Goal: Information Seeking & Learning: Learn about a topic

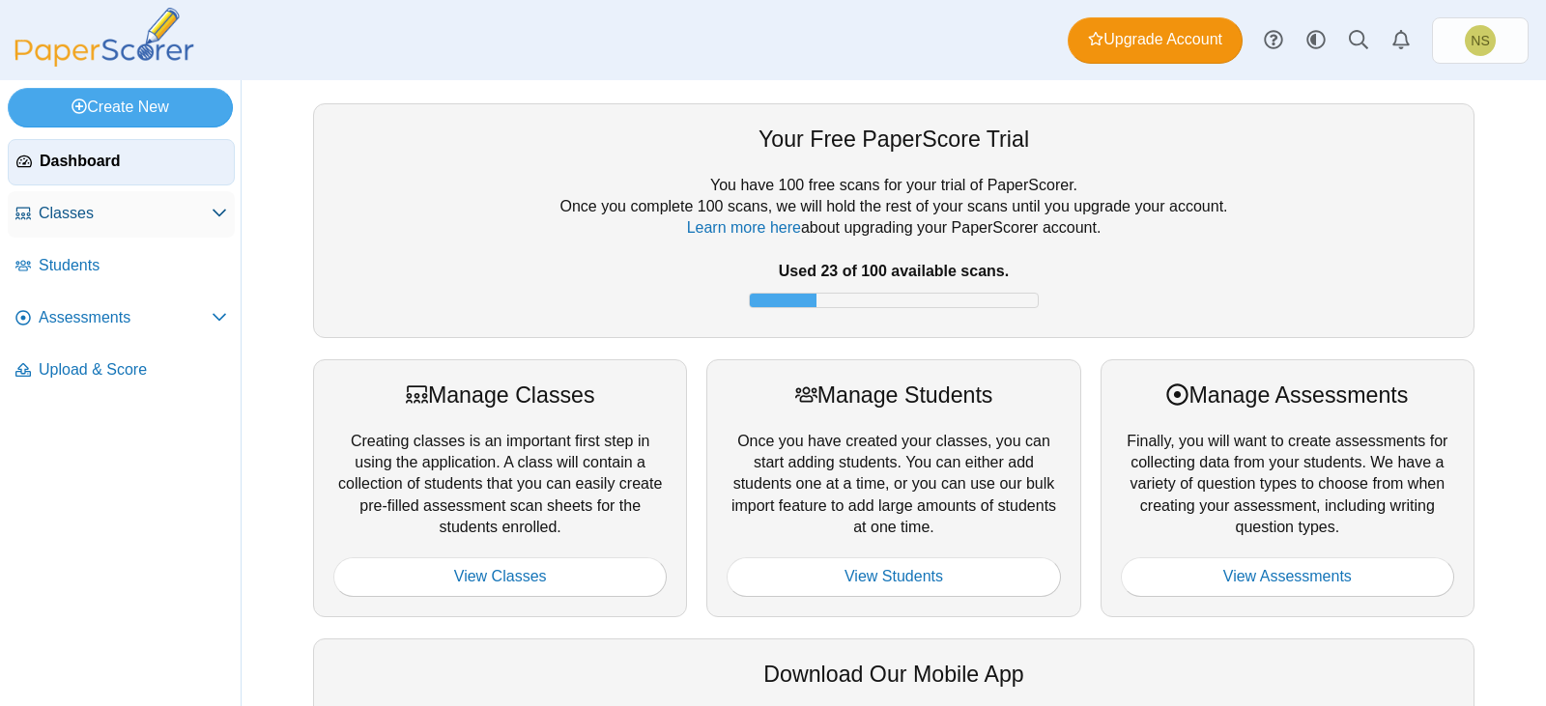
click at [150, 213] on span "Classes" at bounding box center [125, 213] width 173 height 21
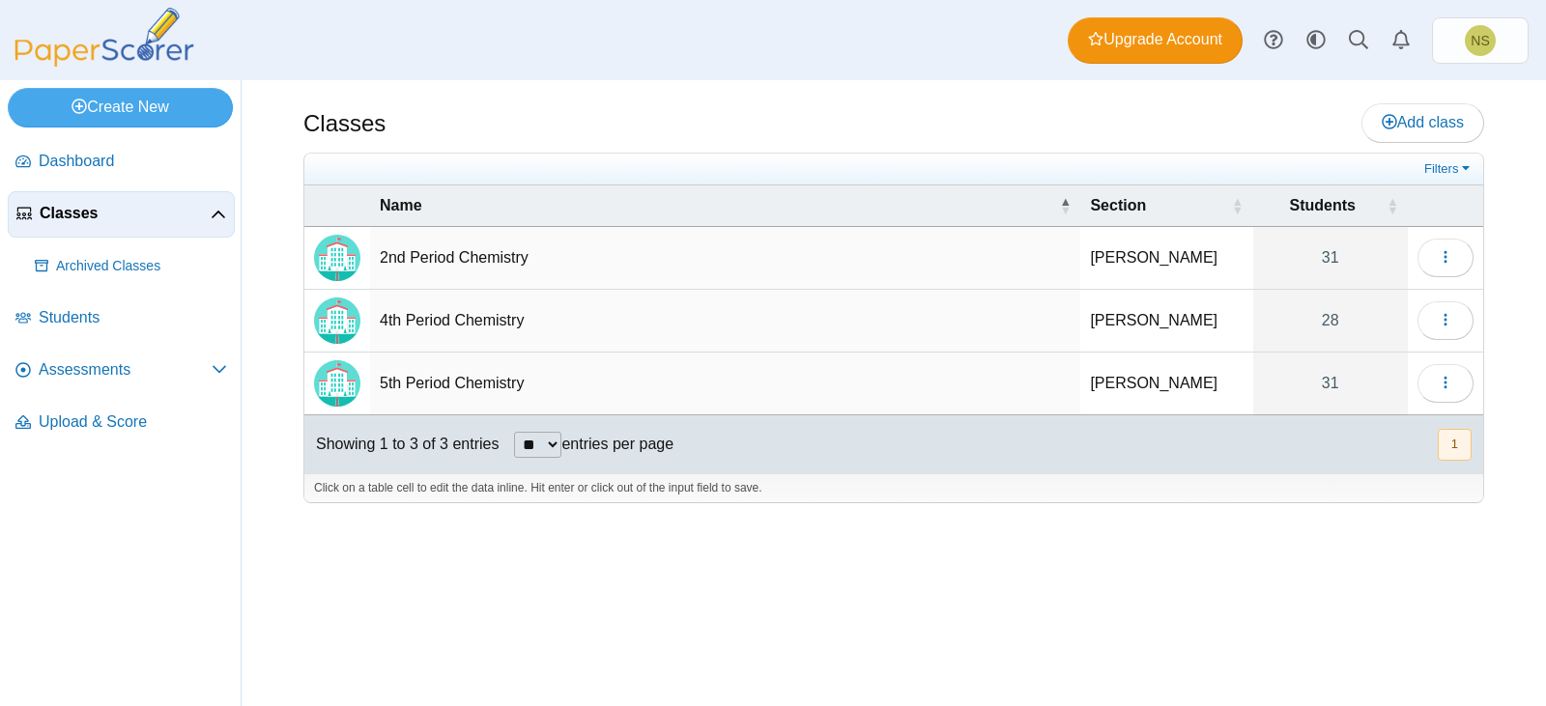
click at [776, 260] on td "2nd Period Chemistry" at bounding box center [725, 258] width 710 height 63
click at [1410, 255] on td "Loading…" at bounding box center [1445, 258] width 75 height 63
click at [1430, 252] on button "button" at bounding box center [1445, 258] width 56 height 39
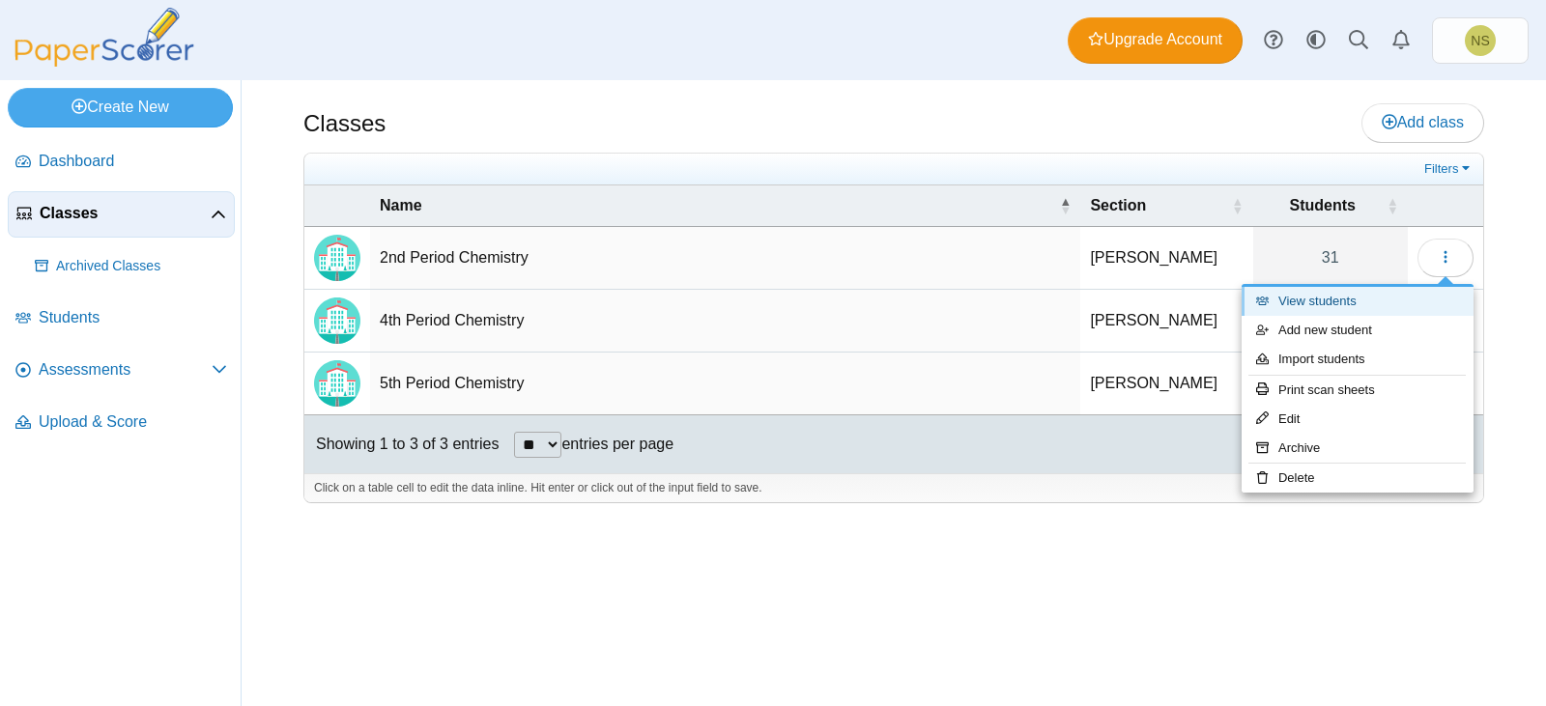
click at [1336, 301] on link "View students" at bounding box center [1358, 301] width 232 height 29
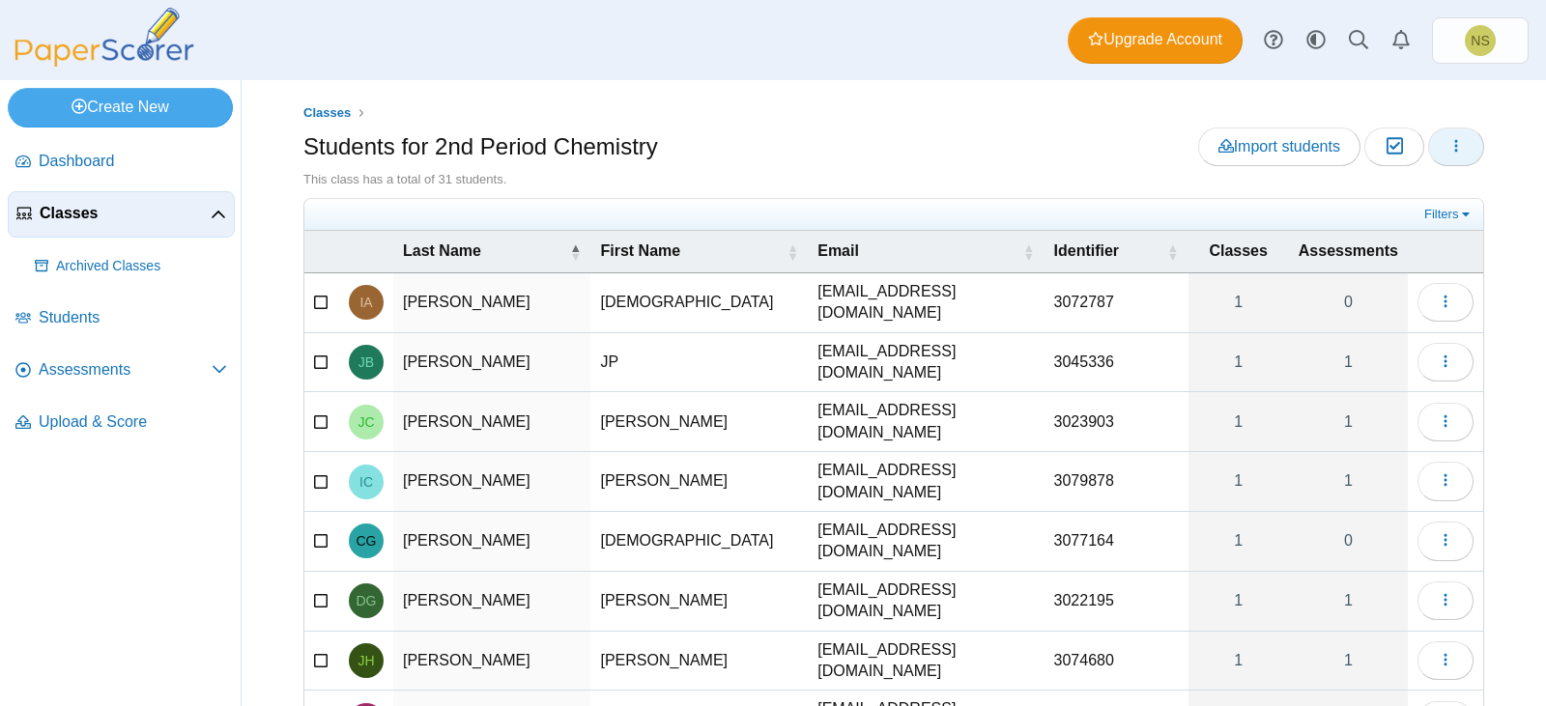
click at [1448, 151] on icon "button" at bounding box center [1455, 145] width 15 height 15
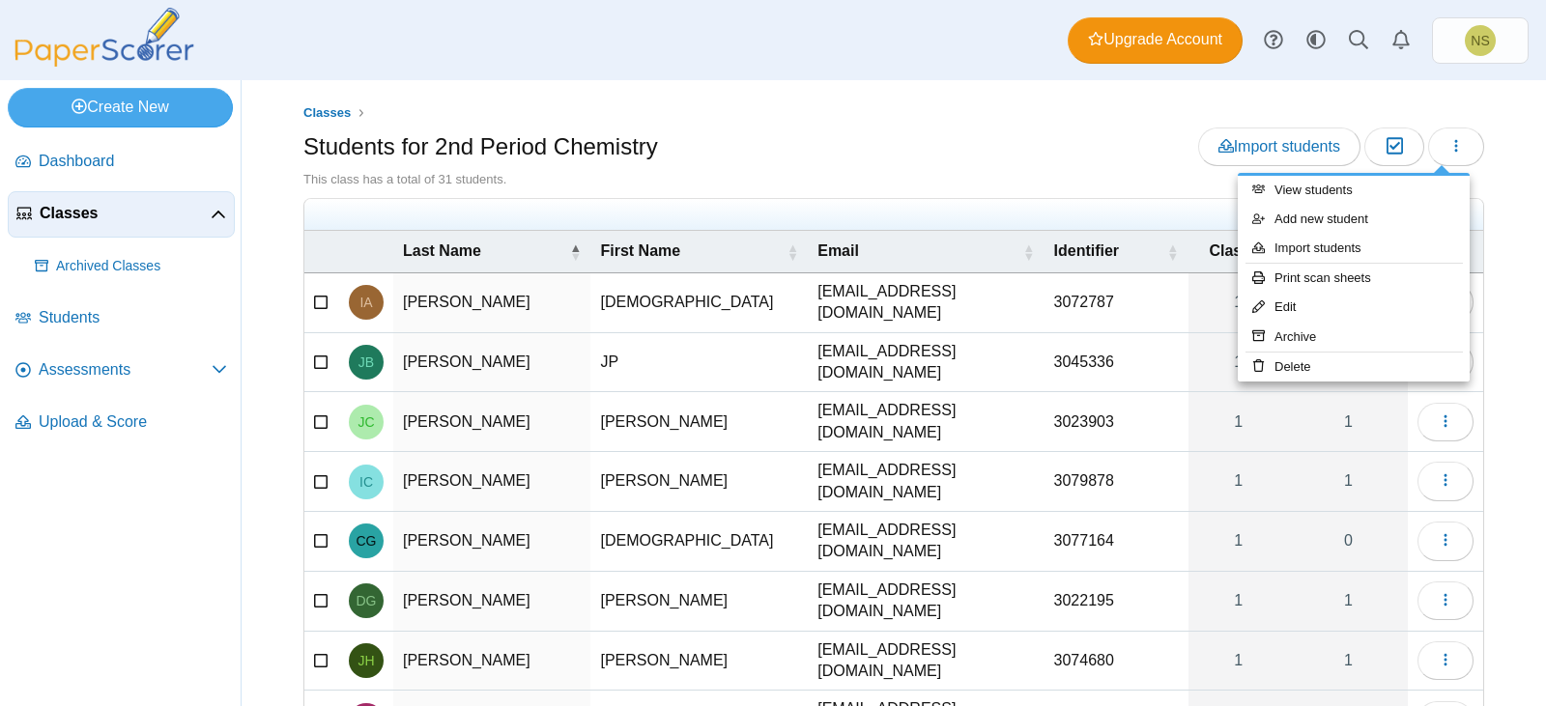
click at [689, 77] on div "Dashboard Classes Archived classes Students Assessments" at bounding box center [773, 40] width 1546 height 80
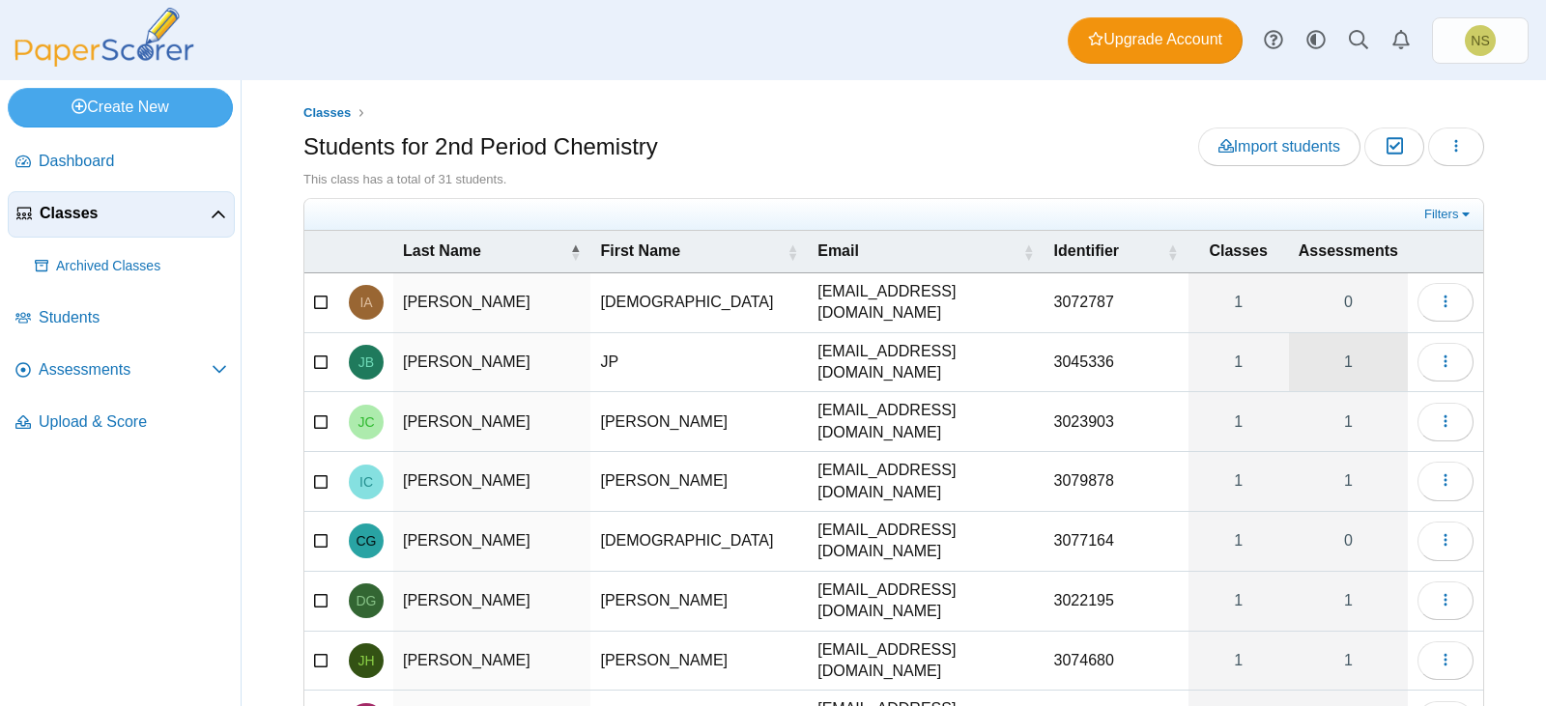
scroll to position [227, 0]
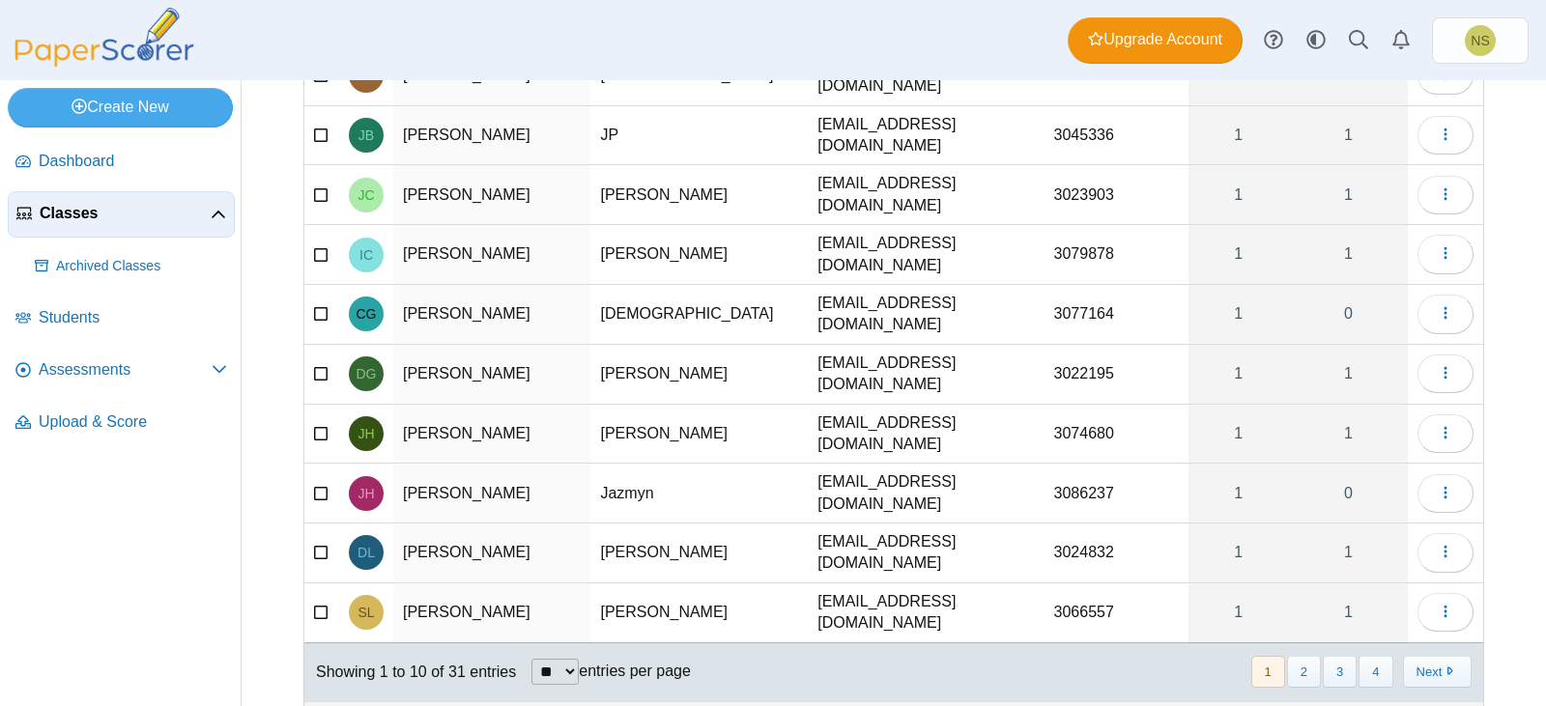
click at [570, 659] on select "** ** ** ***" at bounding box center [554, 672] width 47 height 26
click at [647, 659] on div "** ** ** *** entries per page" at bounding box center [610, 672] width 159 height 26
click at [1300, 656] on button "2" at bounding box center [1304, 672] width 34 height 32
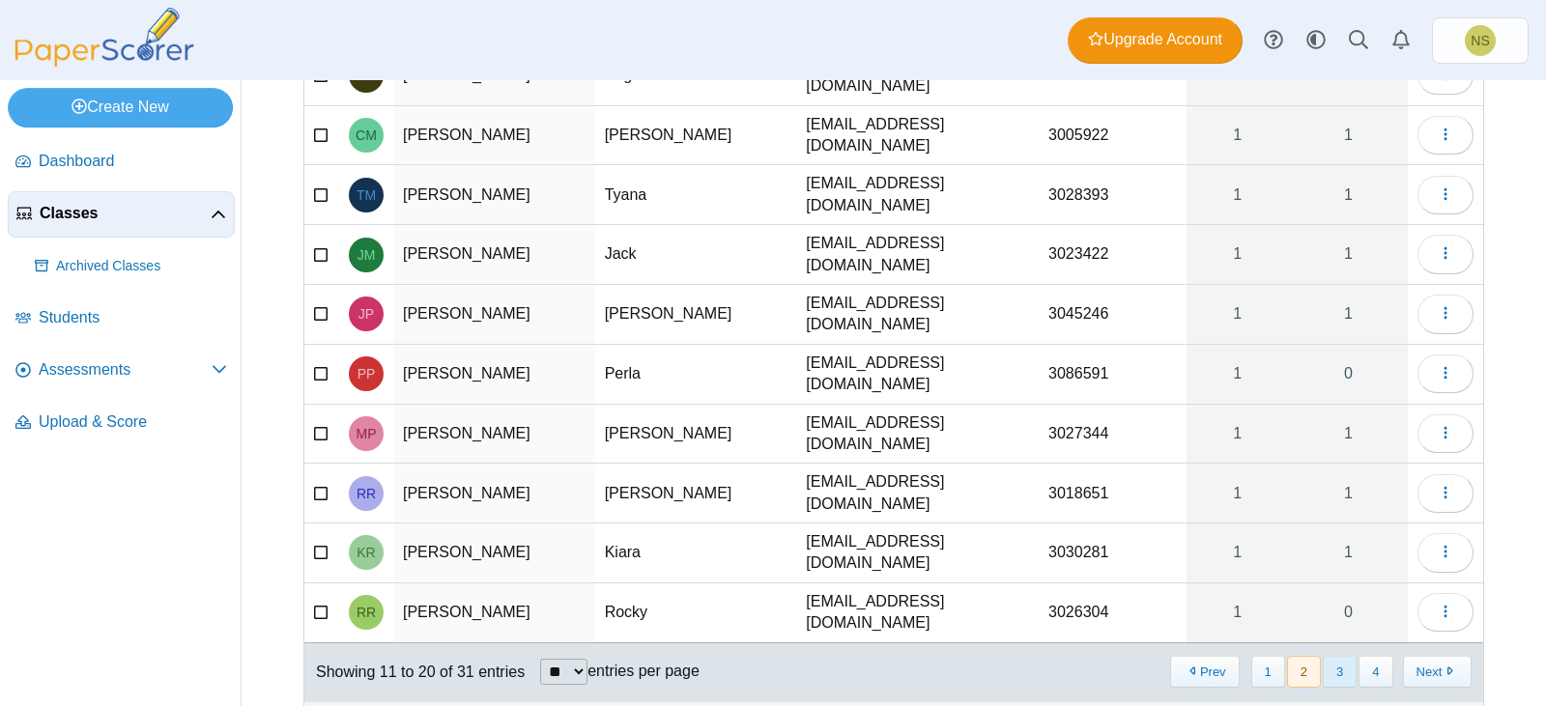
click at [1327, 656] on button "3" at bounding box center [1340, 672] width 34 height 32
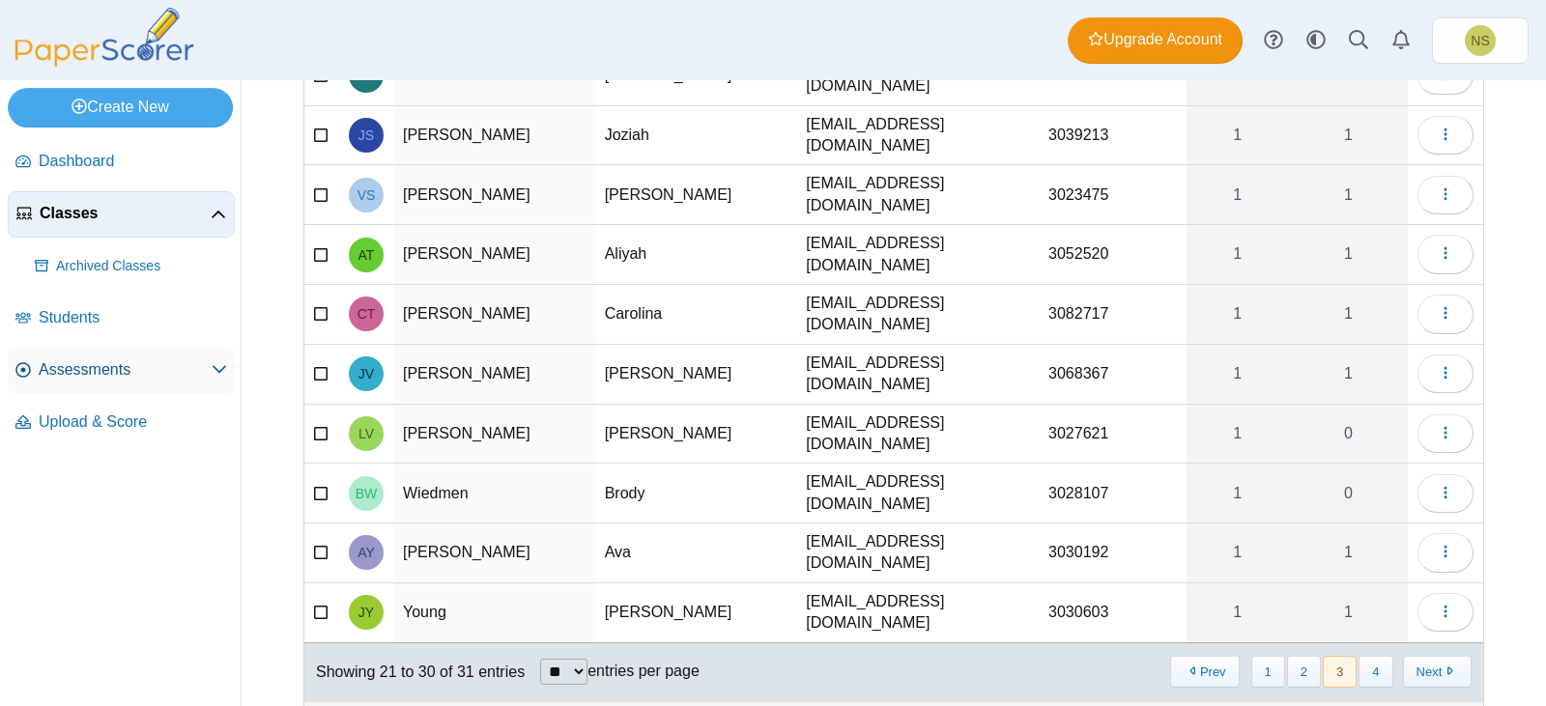
click at [103, 364] on span "Assessments" at bounding box center [125, 369] width 173 height 21
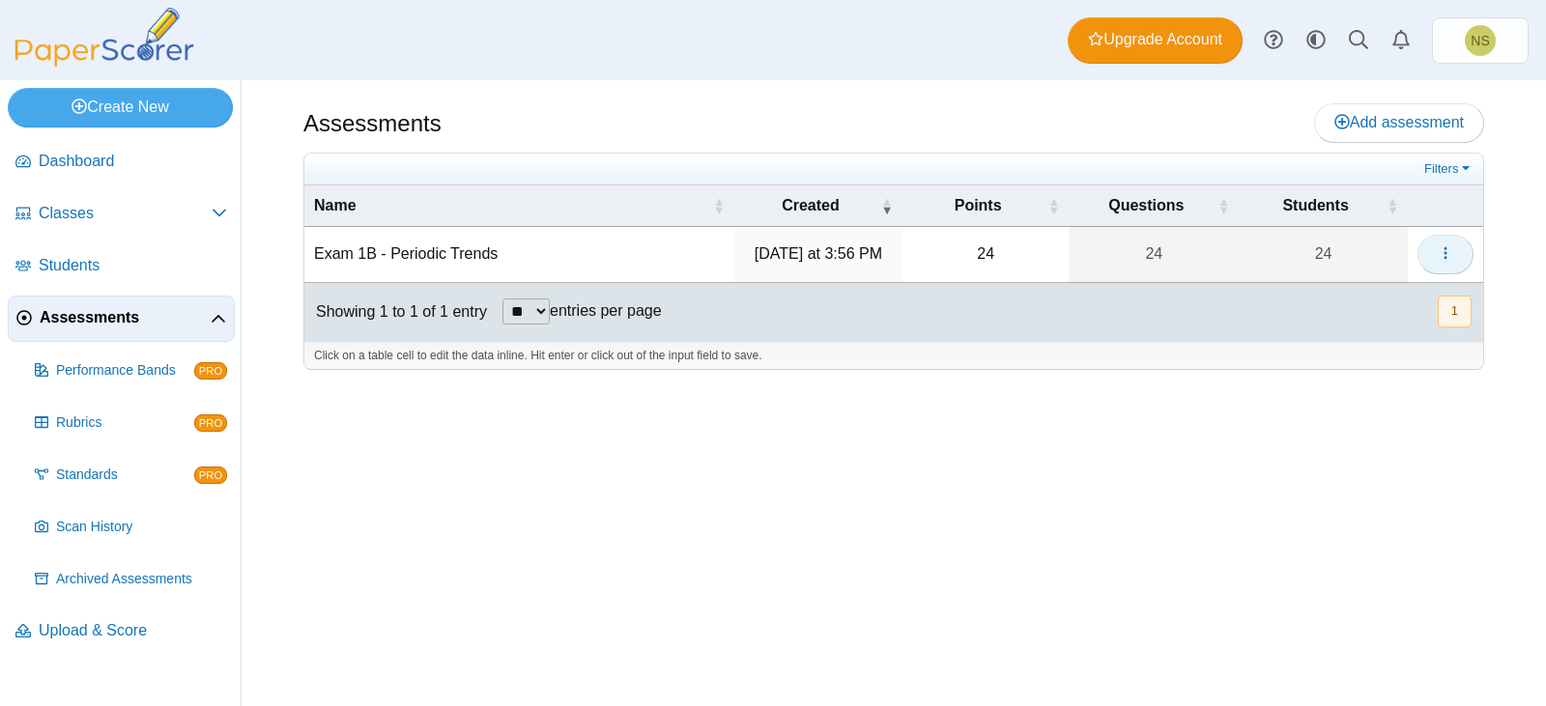
click at [1451, 252] on icon "button" at bounding box center [1445, 252] width 15 height 15
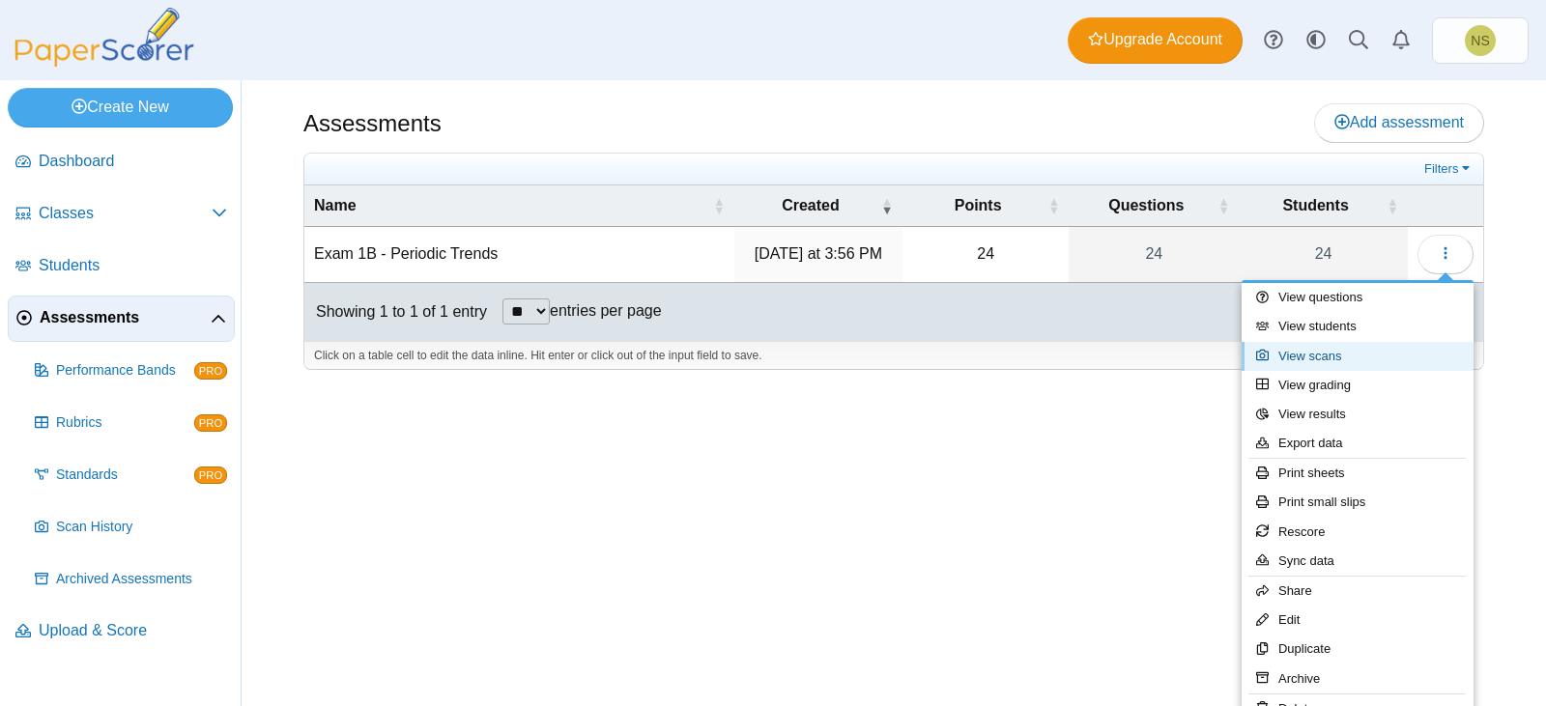
click at [1331, 365] on link "View scans" at bounding box center [1358, 356] width 232 height 29
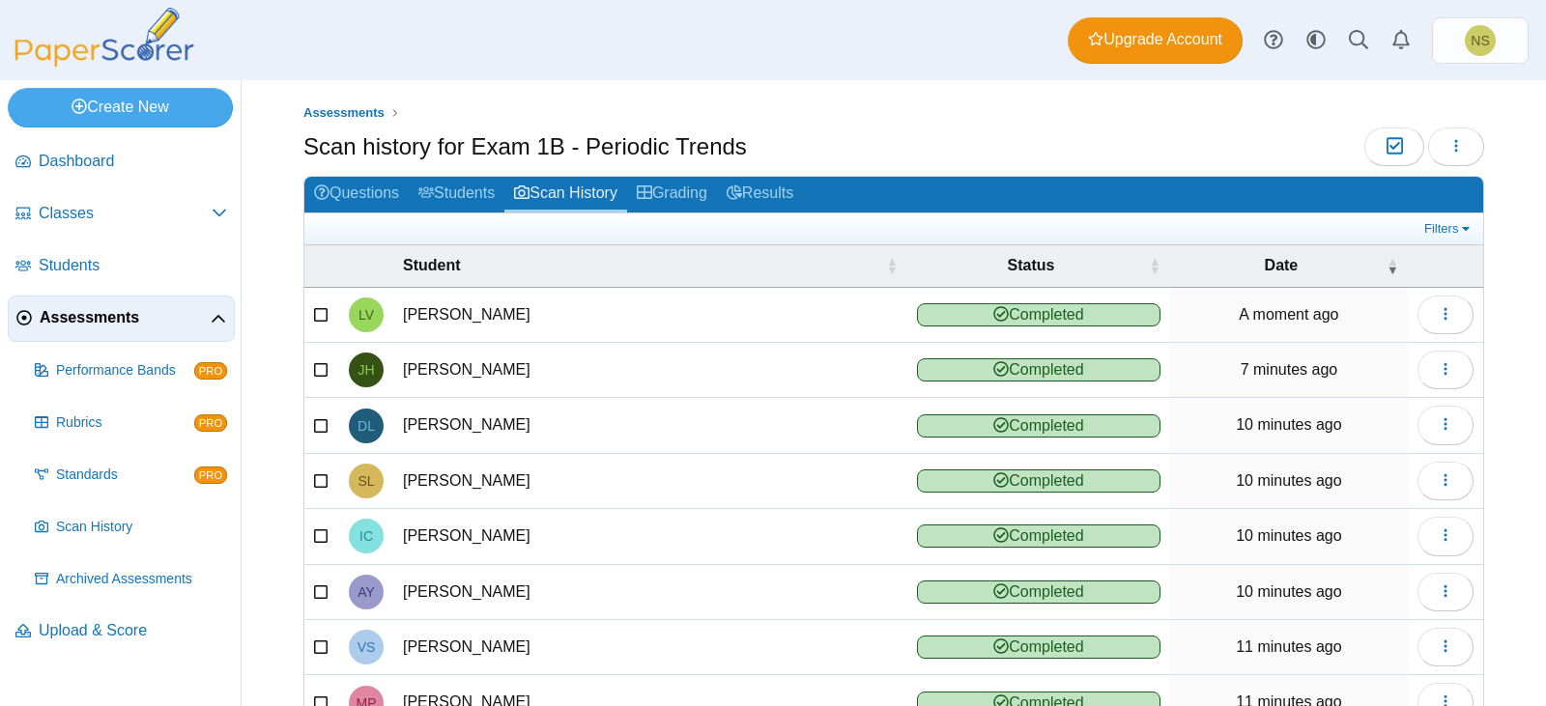
scroll to position [232, 0]
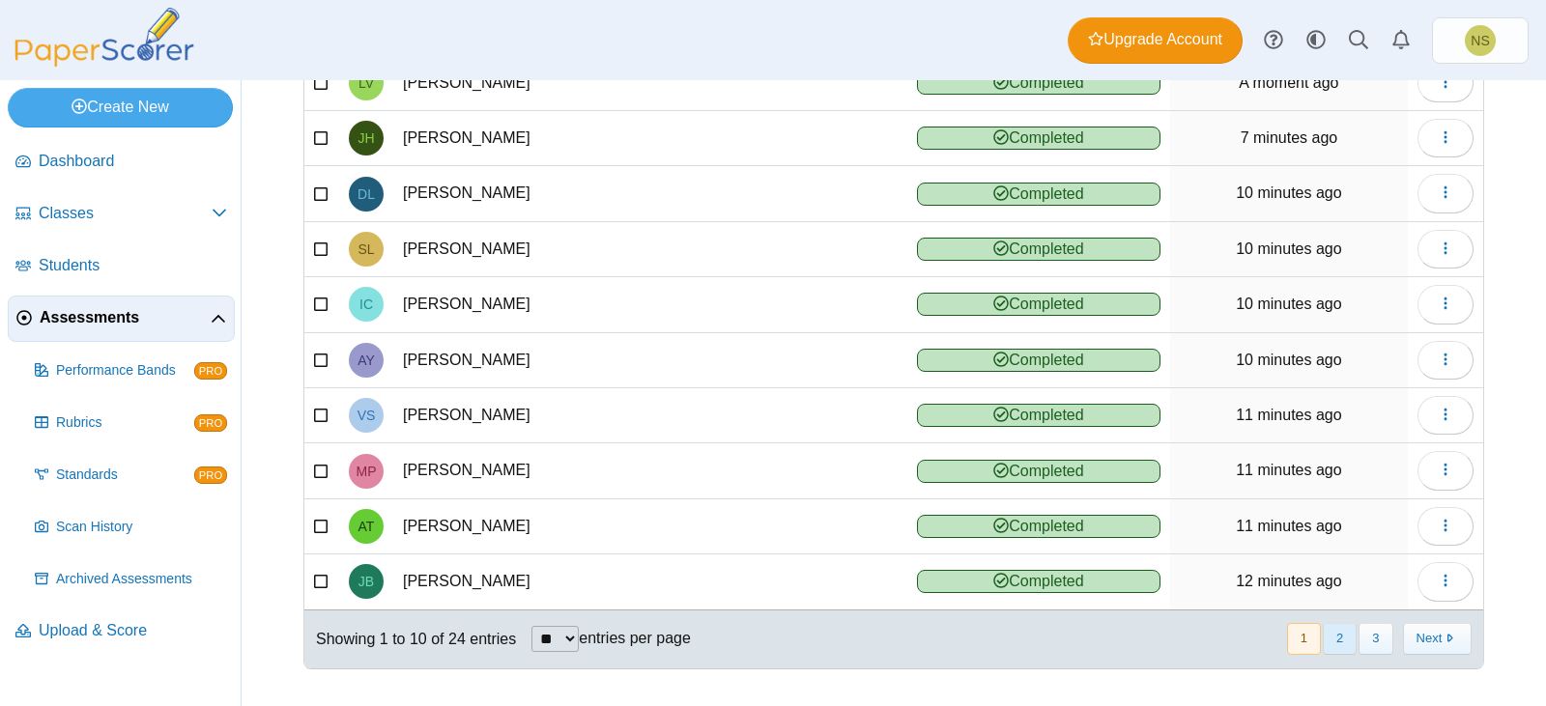
click at [1332, 634] on button "2" at bounding box center [1340, 639] width 34 height 32
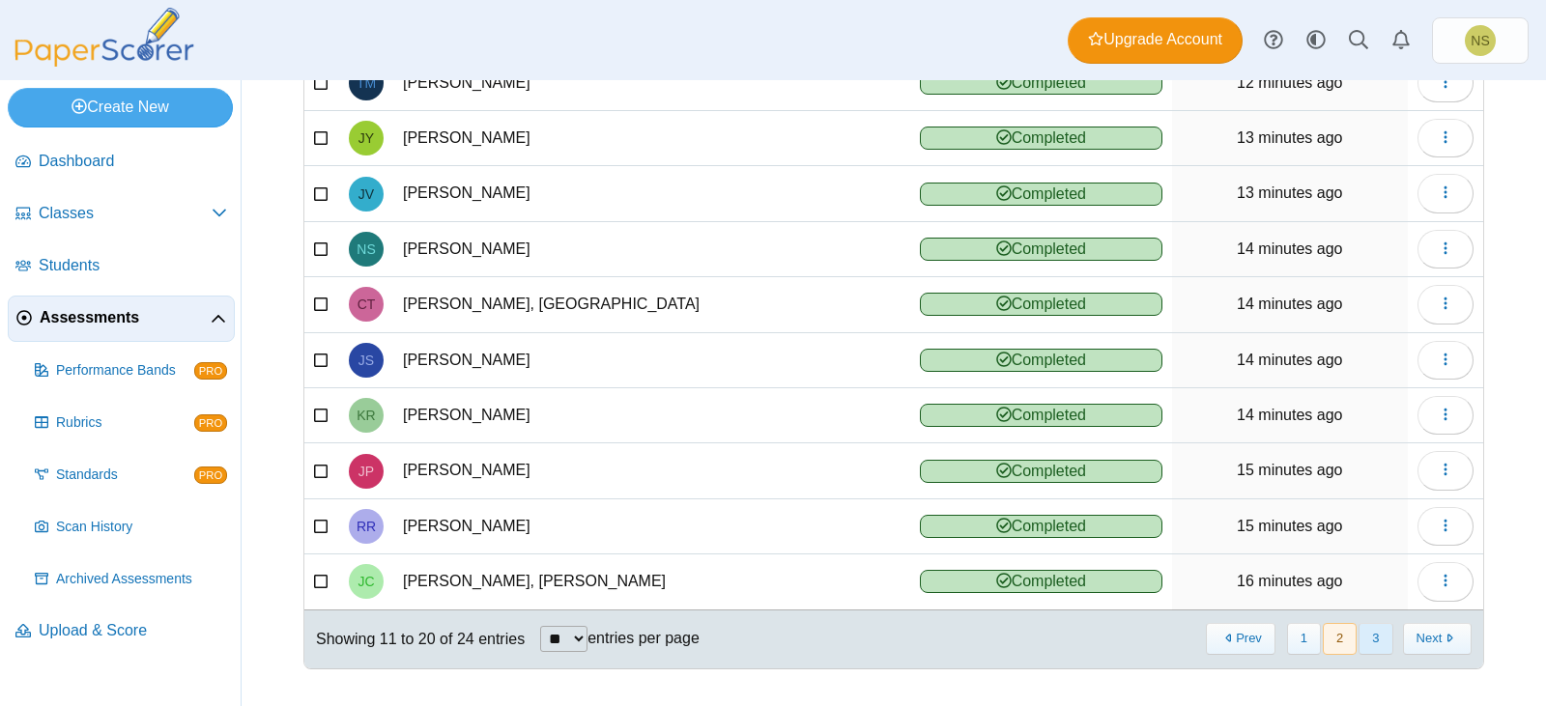
click at [1359, 636] on button "3" at bounding box center [1376, 639] width 34 height 32
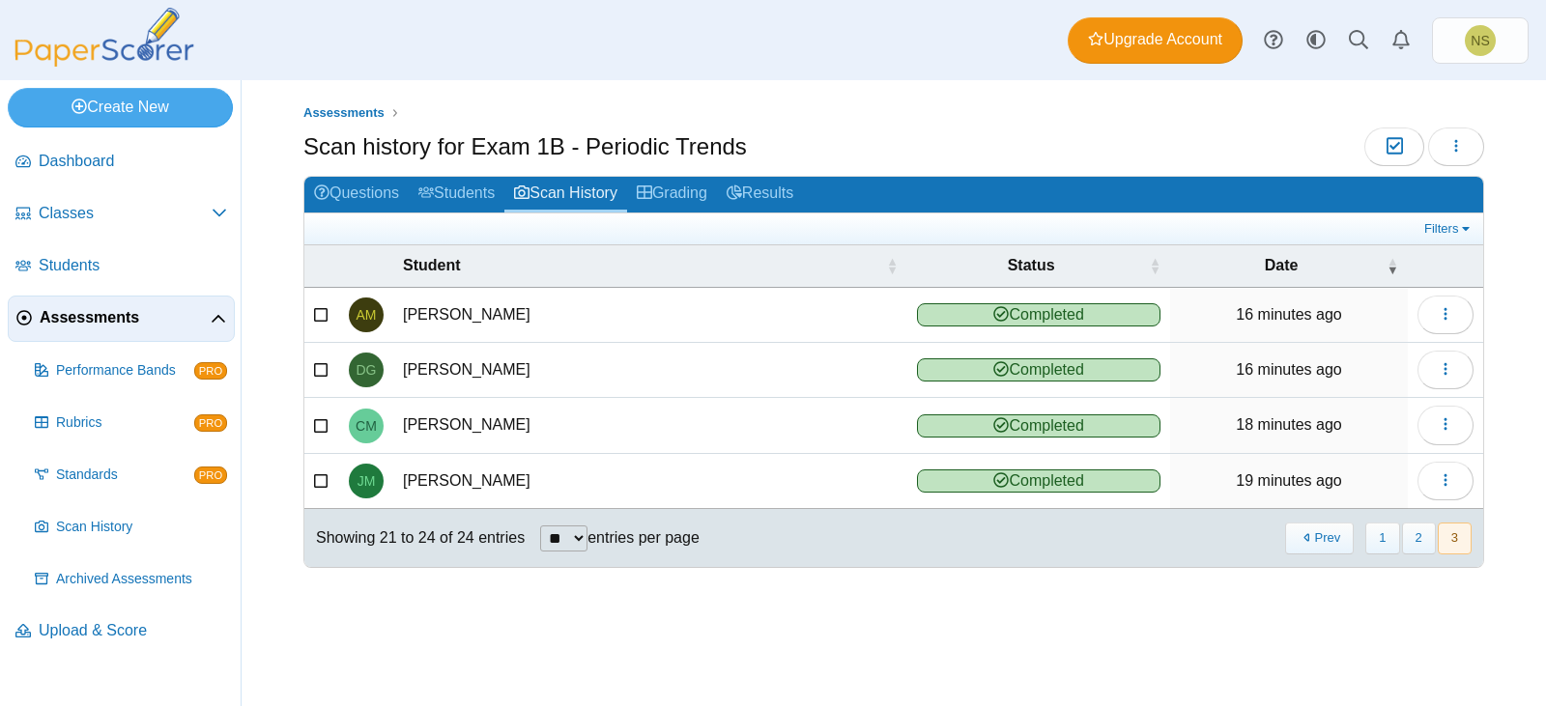
scroll to position [0, 0]
click at [670, 187] on link "Grading" at bounding box center [672, 195] width 90 height 36
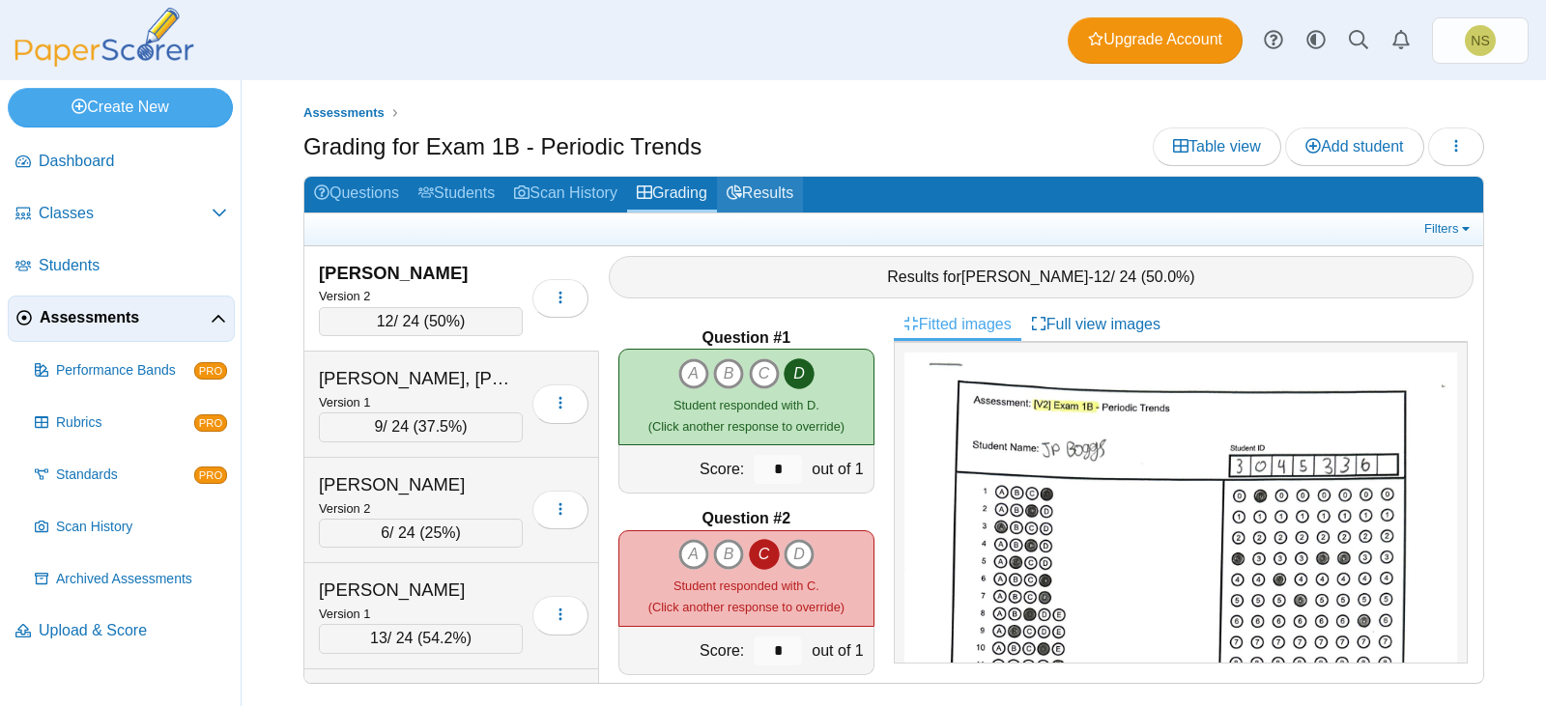
click at [777, 194] on link "Results" at bounding box center [760, 195] width 86 height 36
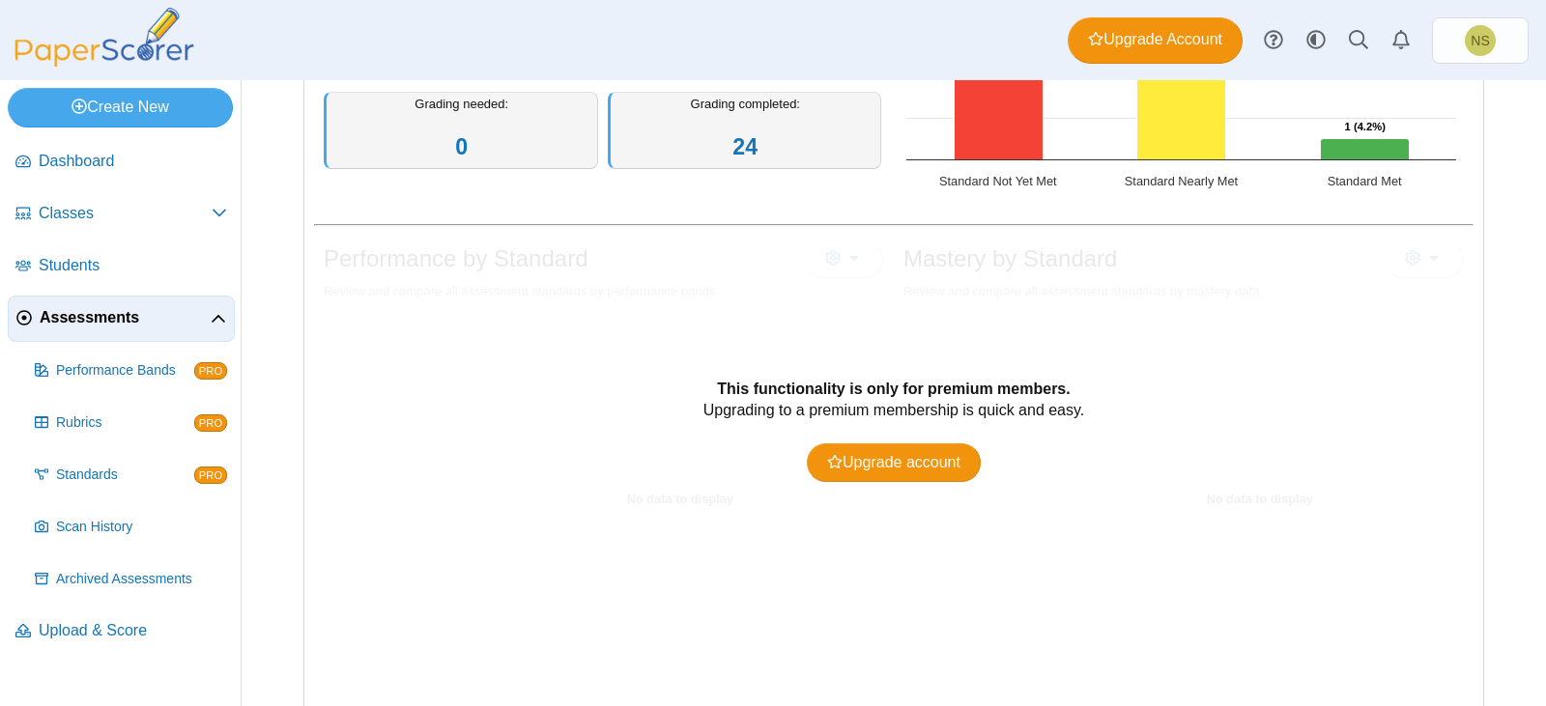
scroll to position [76, 0]
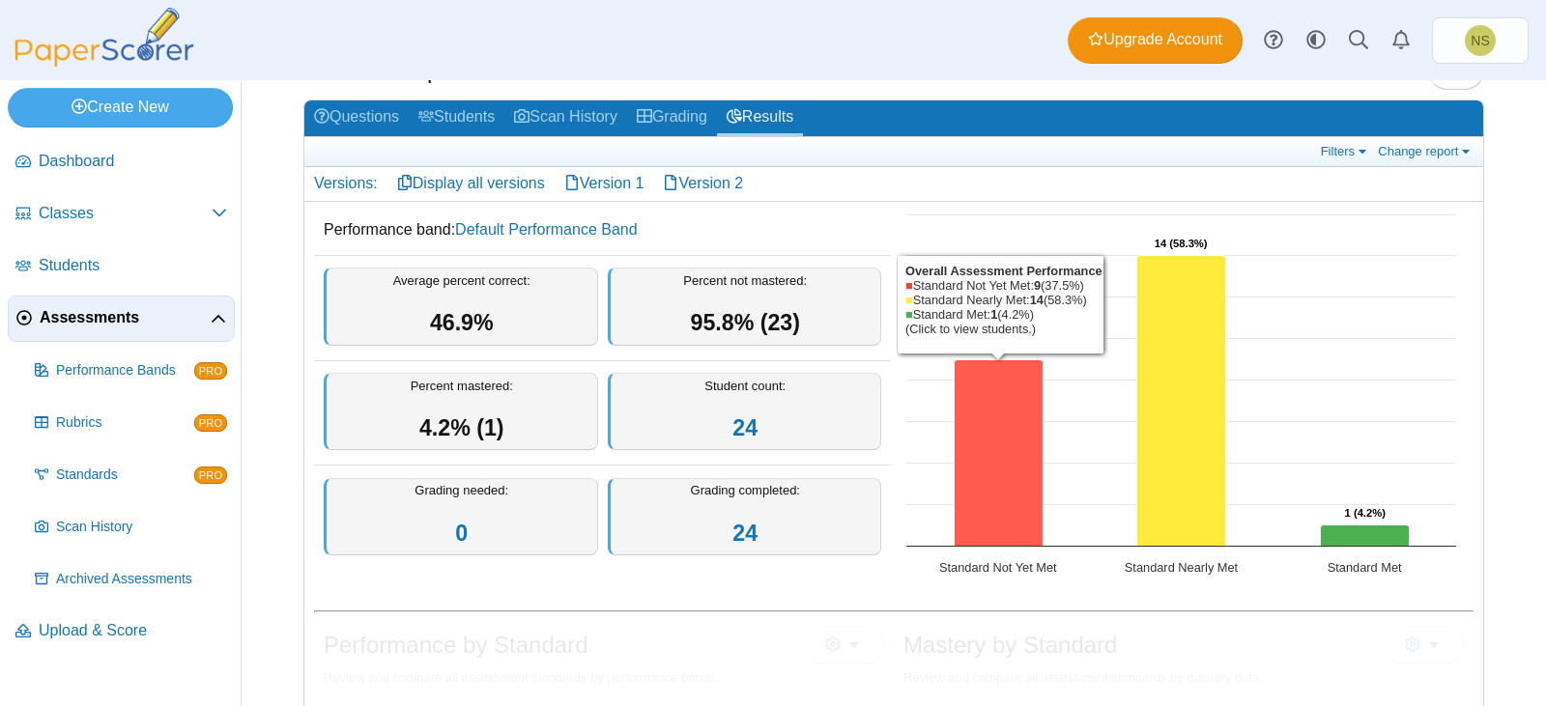
click at [979, 397] on icon "Standard Not Yet Met, 9. Overall Assessment Performance." at bounding box center [999, 452] width 89 height 186
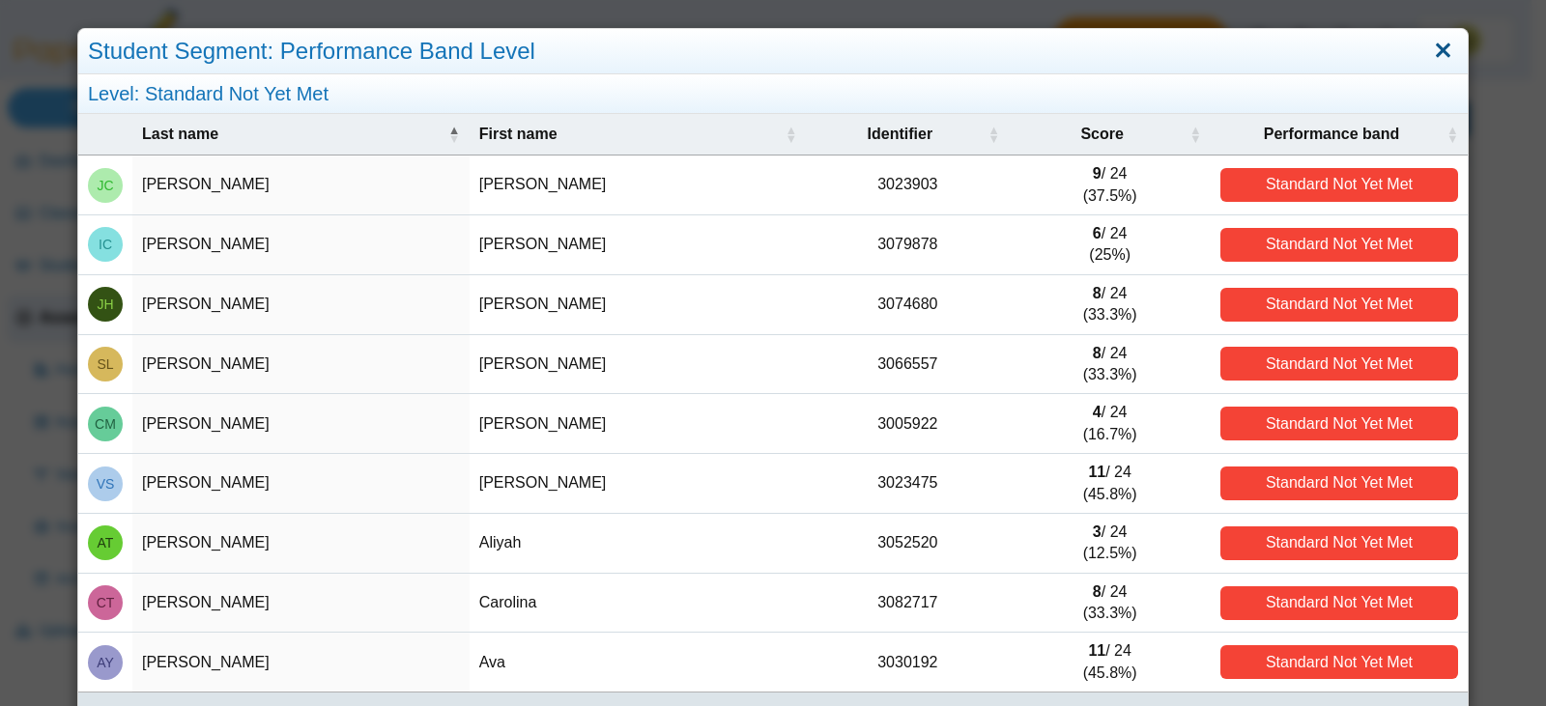
click at [1434, 54] on link "Close" at bounding box center [1443, 51] width 30 height 33
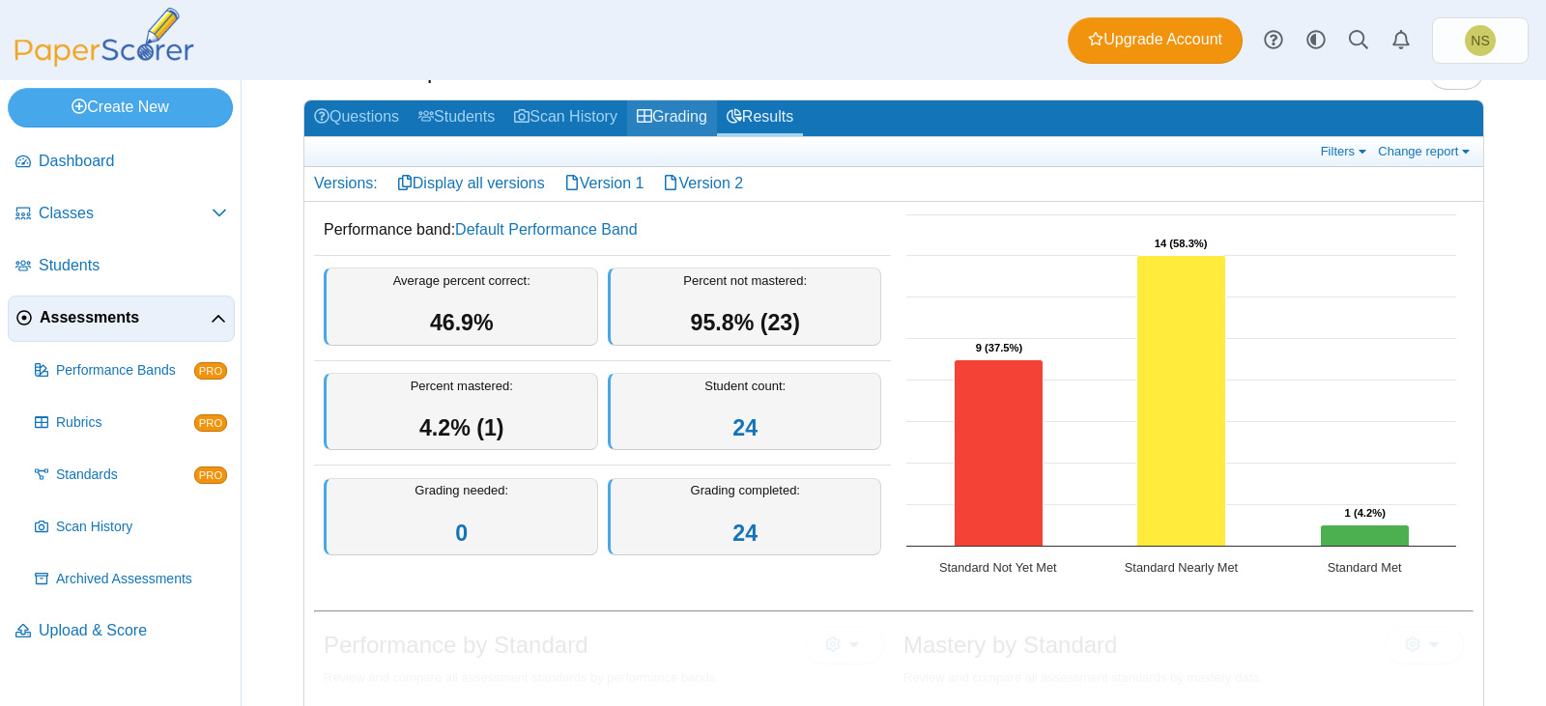
click at [692, 100] on link "Grading" at bounding box center [672, 118] width 90 height 36
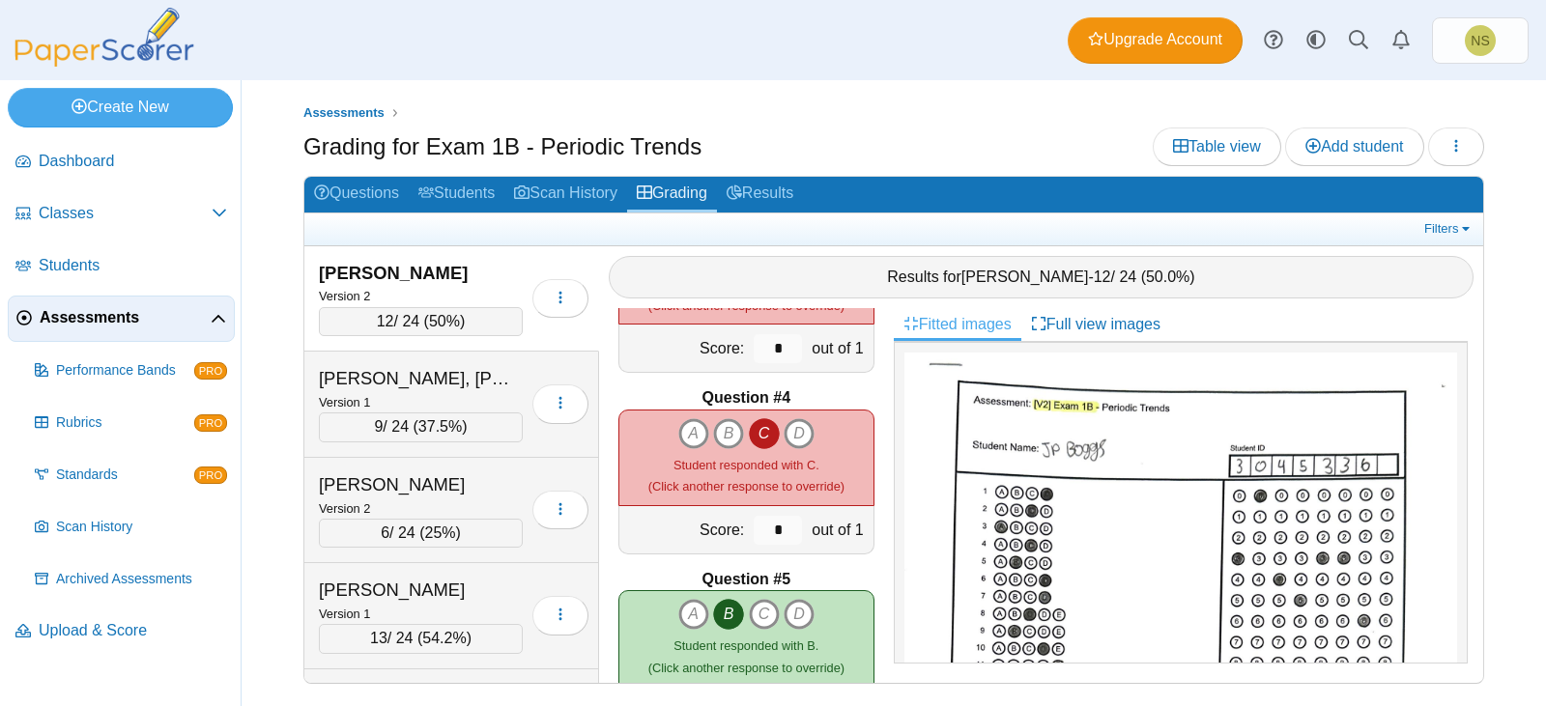
scroll to position [193, 0]
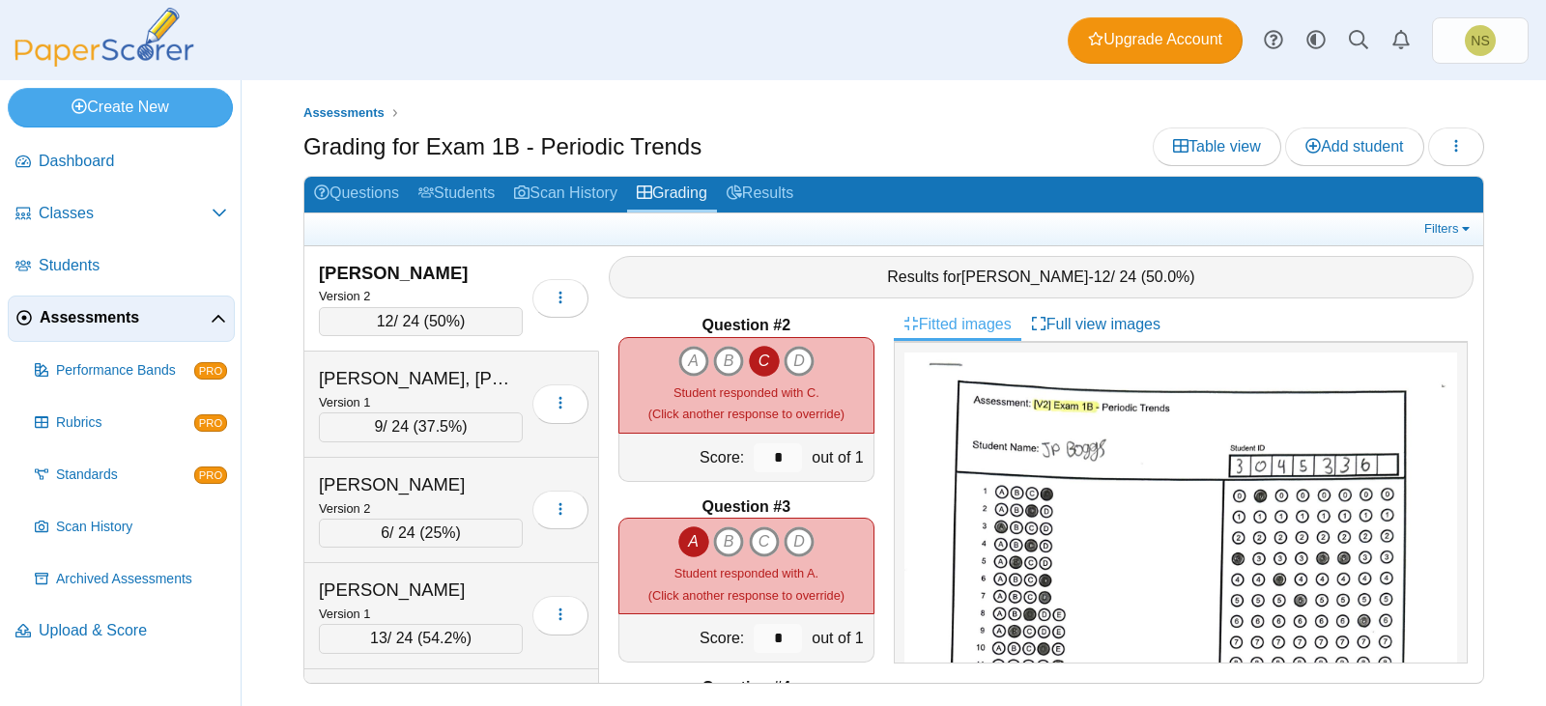
click at [1528, 423] on div "Assessments Grading for Exam 1B - Periodic Trends Table view Add student Loadin…" at bounding box center [894, 393] width 1304 height 626
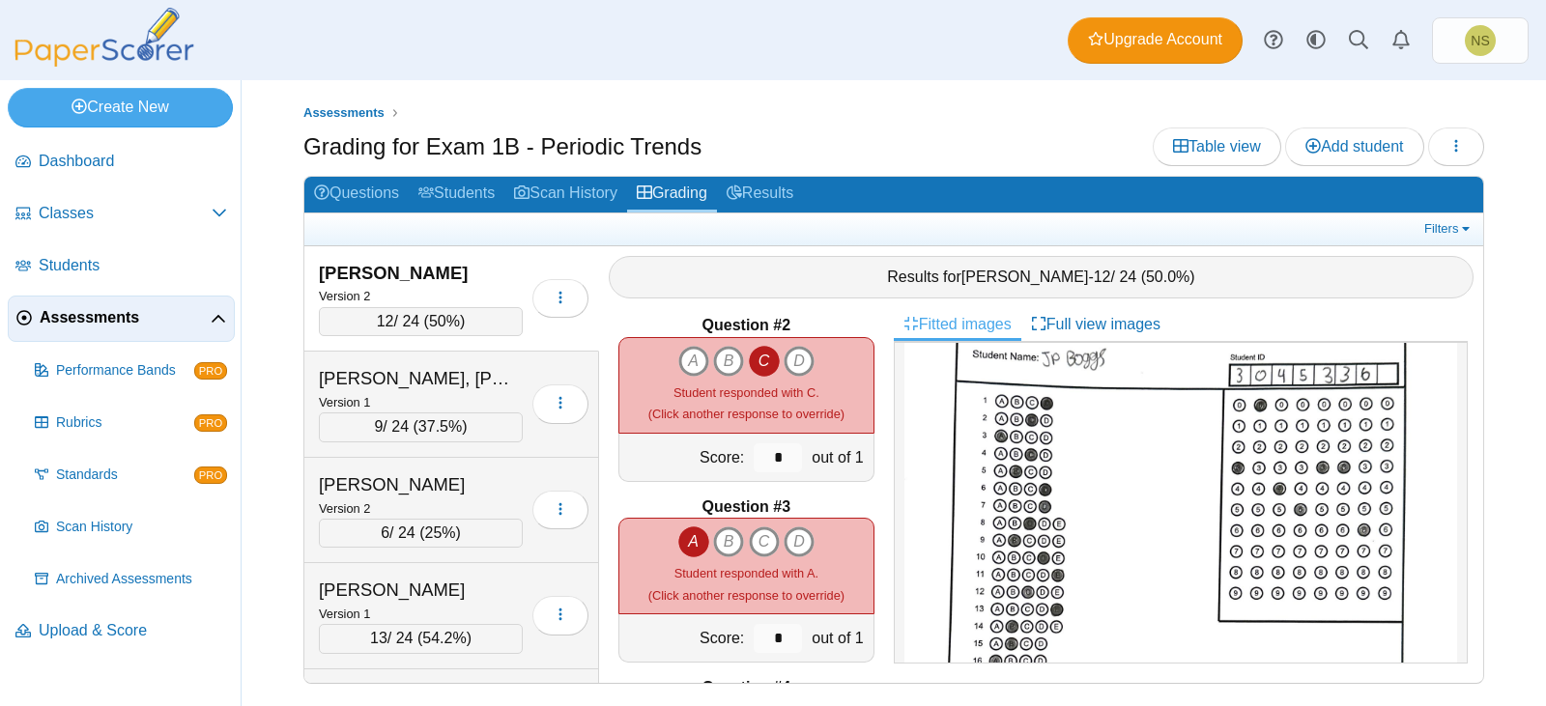
scroll to position [0, 0]
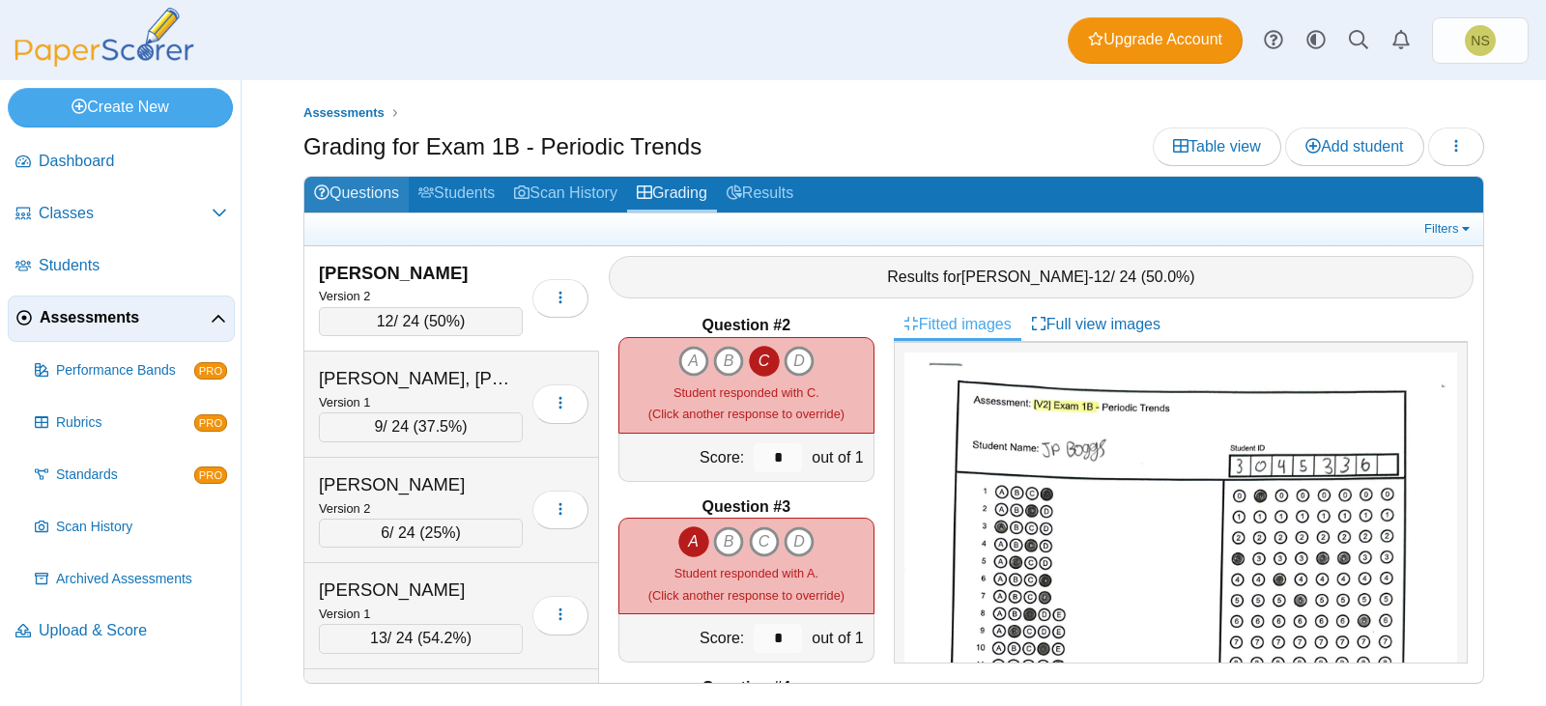
click at [358, 199] on link "Questions" at bounding box center [356, 195] width 104 height 36
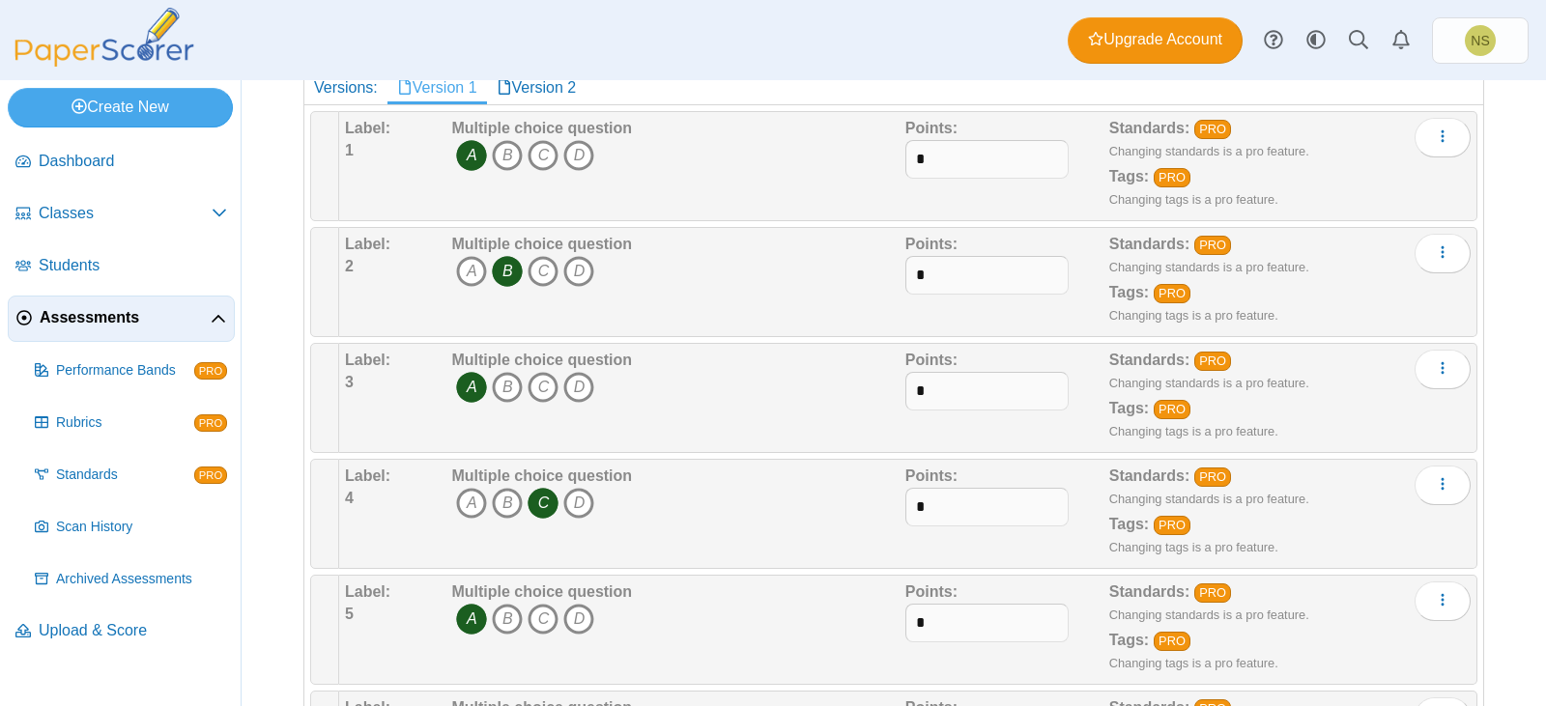
scroll to position [97, 0]
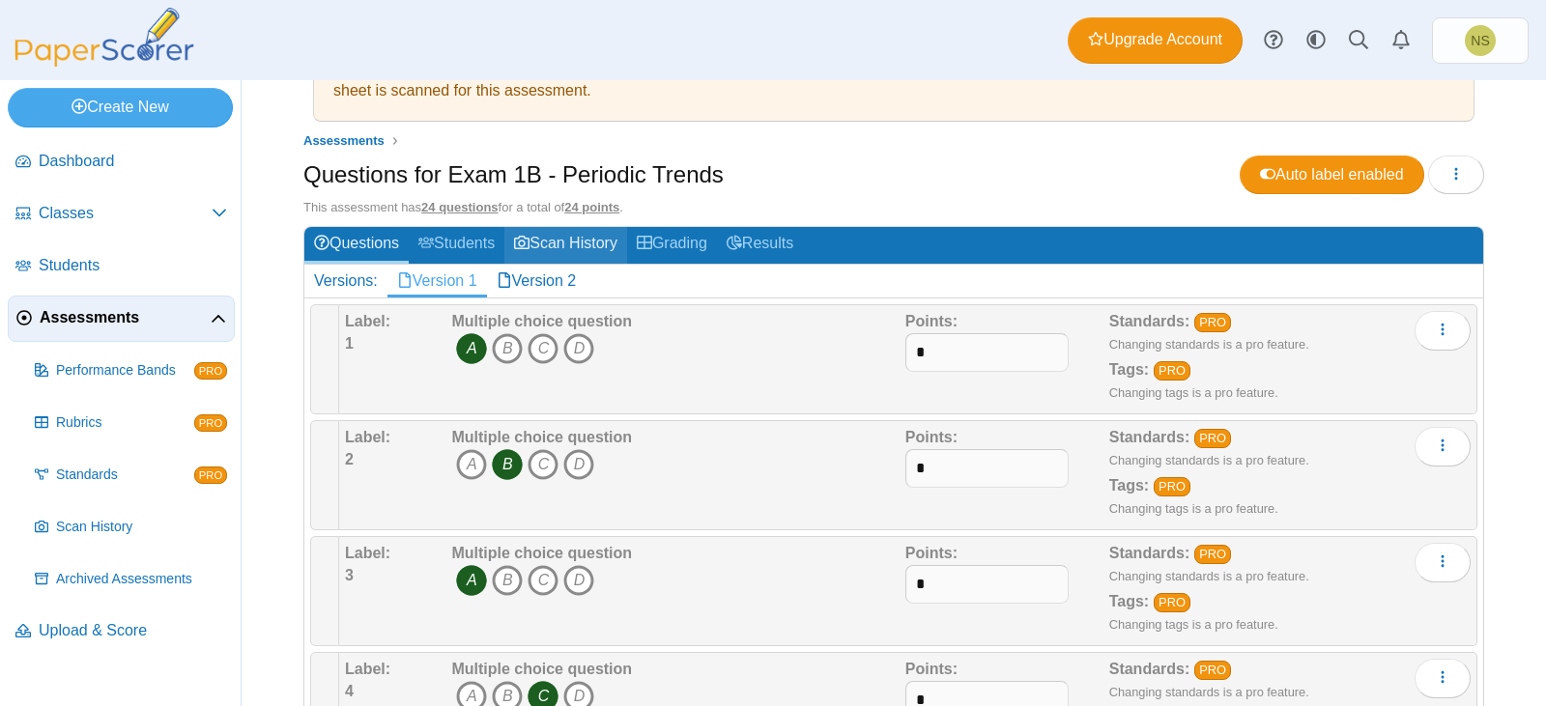
click at [547, 236] on link "Scan History" at bounding box center [565, 245] width 123 height 36
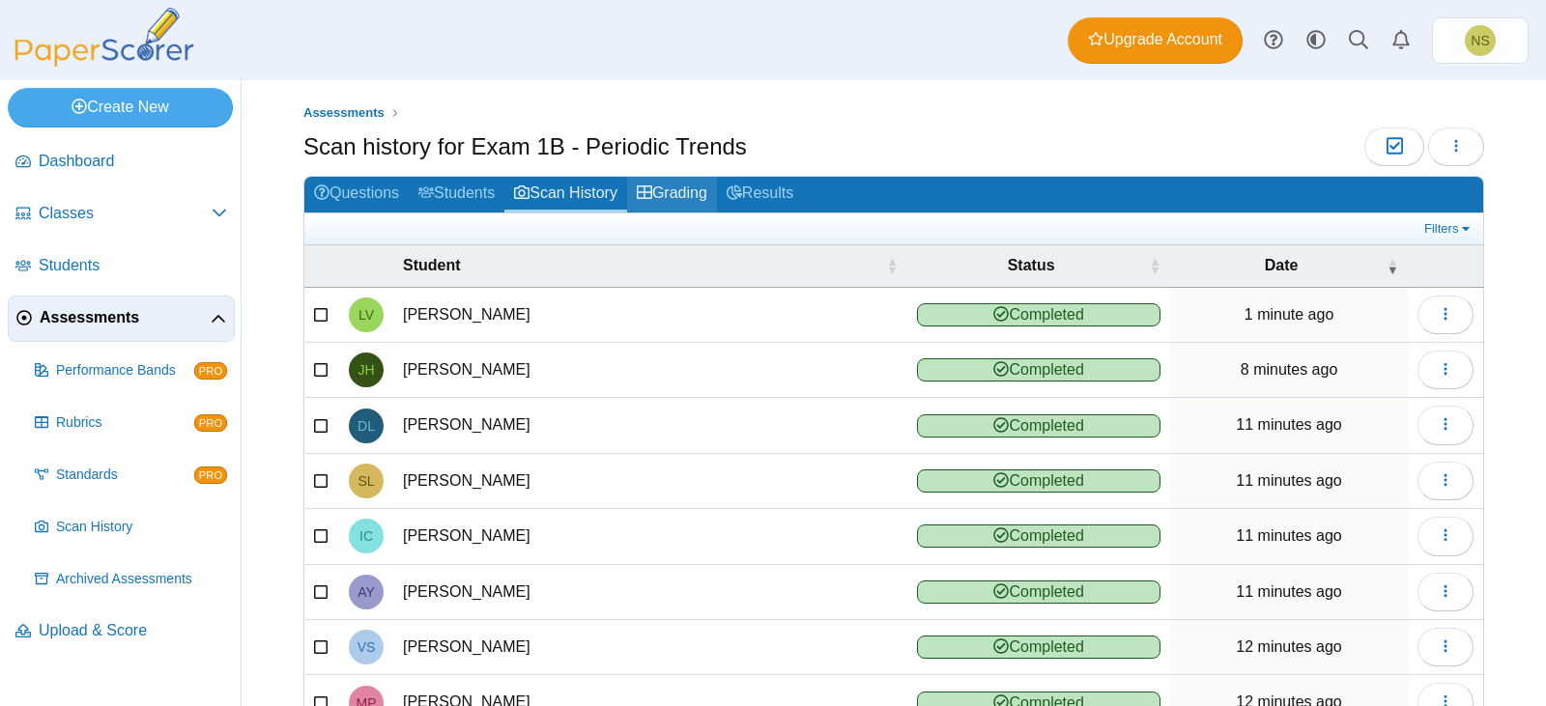
click at [690, 198] on link "Grading" at bounding box center [672, 195] width 90 height 36
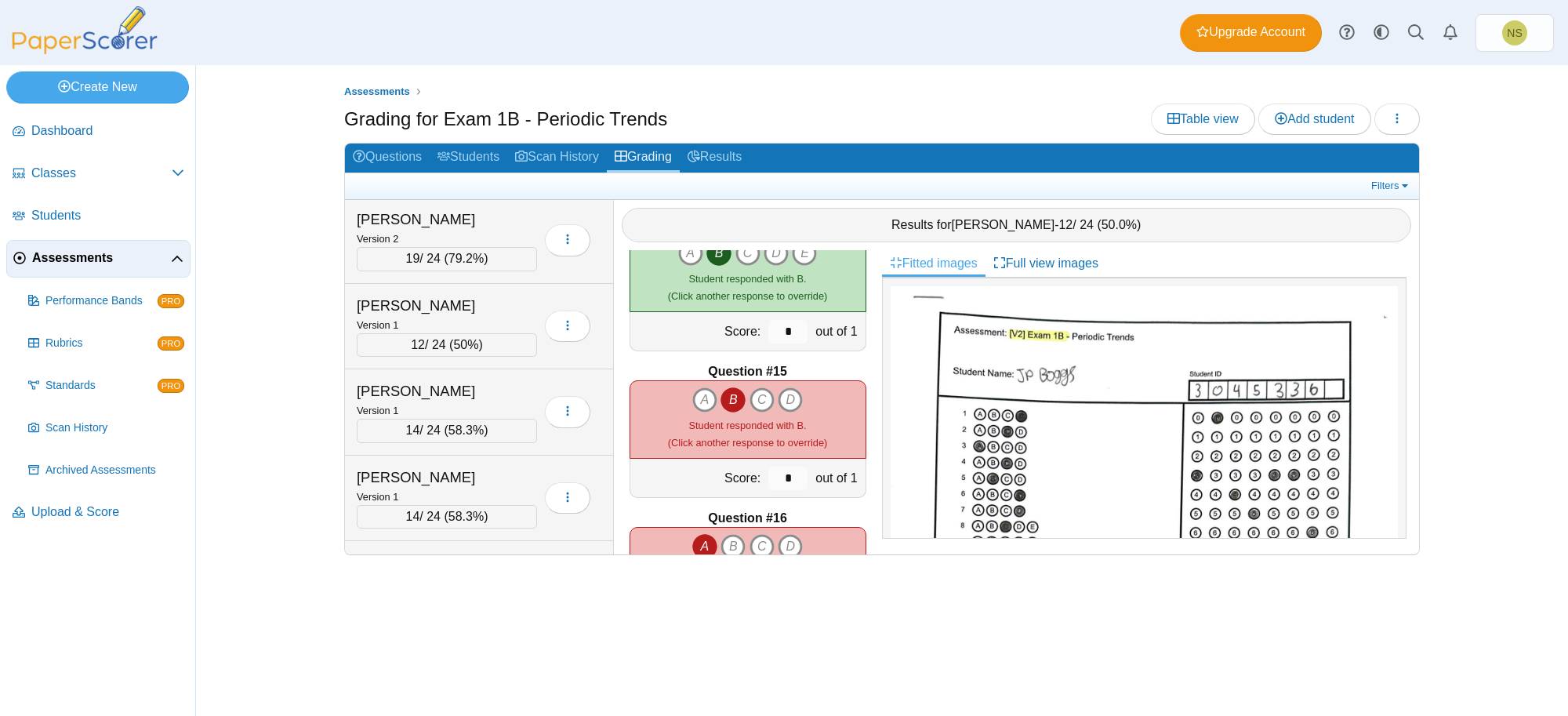
scroll to position [935, 0]
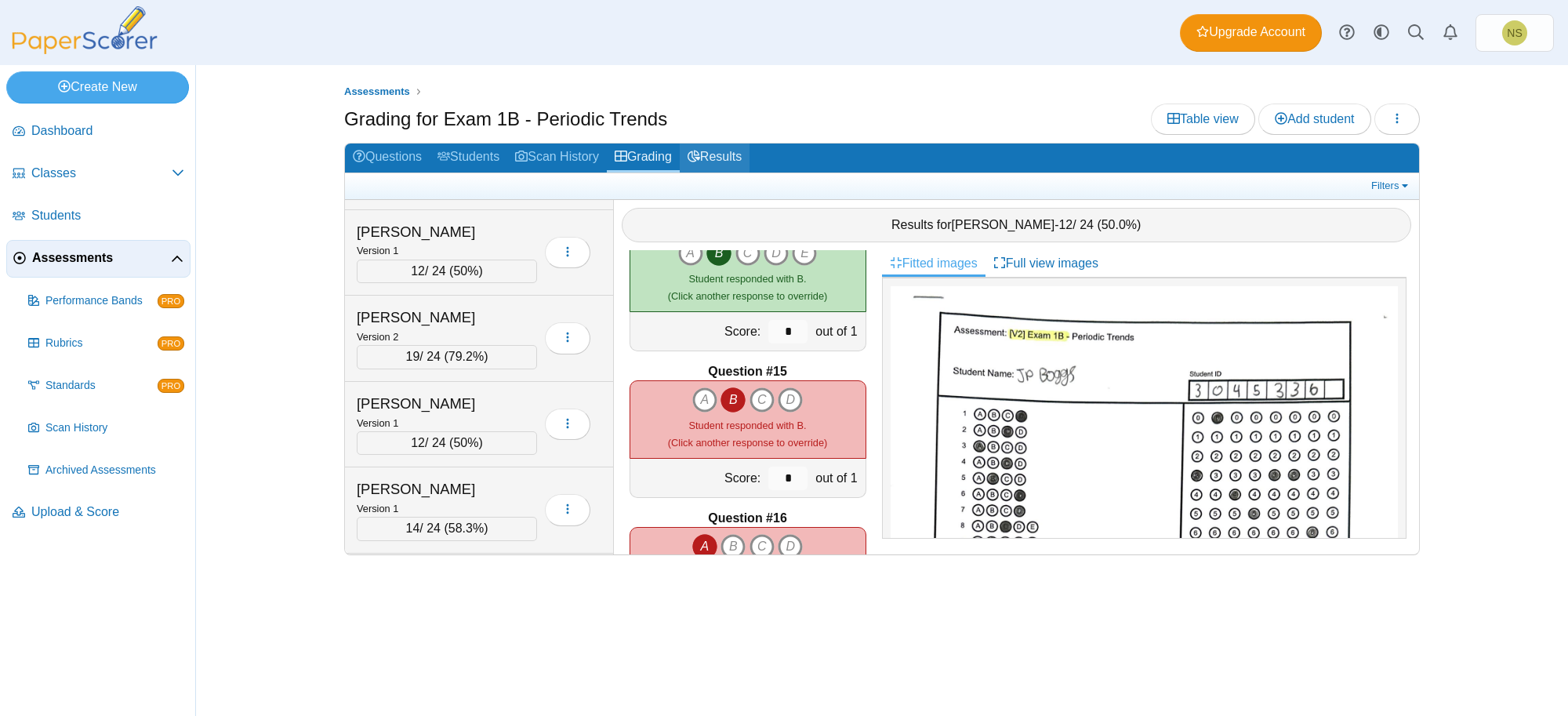
click at [714, 153] on link "Results" at bounding box center [715, 158] width 70 height 29
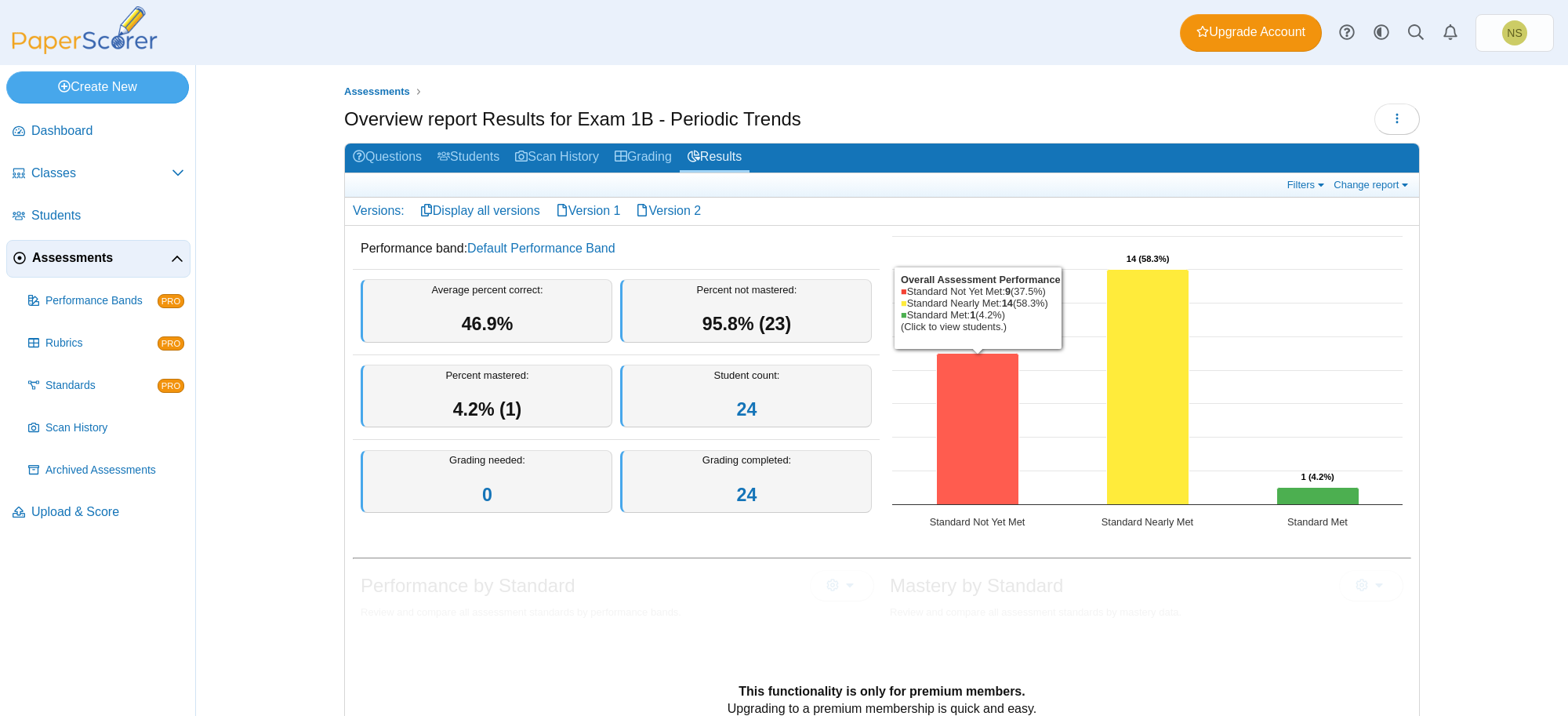
click at [986, 438] on icon "Standard Not Yet Met, 9. Overall Assessment Performance." at bounding box center [978, 429] width 82 height 151
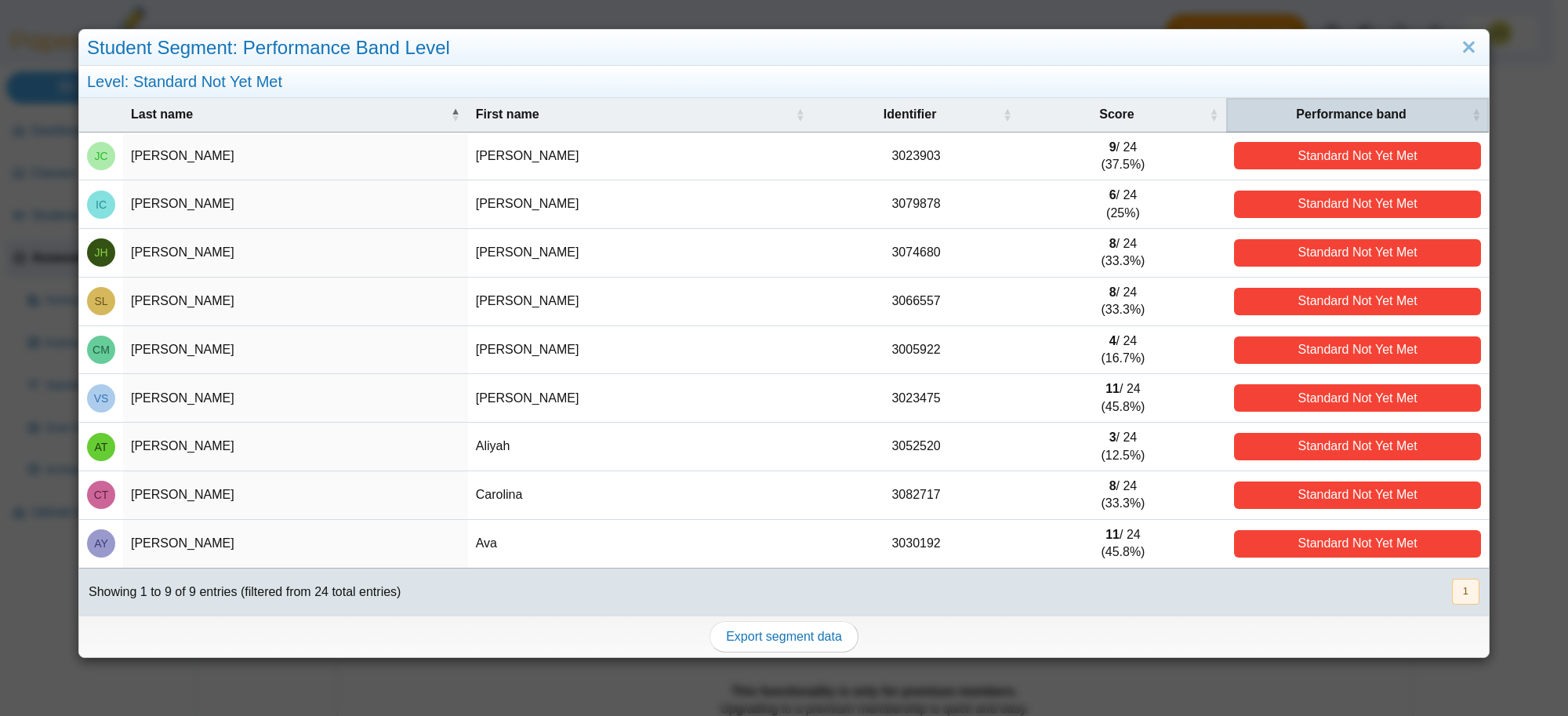
click at [1325, 111] on span "Performance band" at bounding box center [1351, 114] width 235 height 17
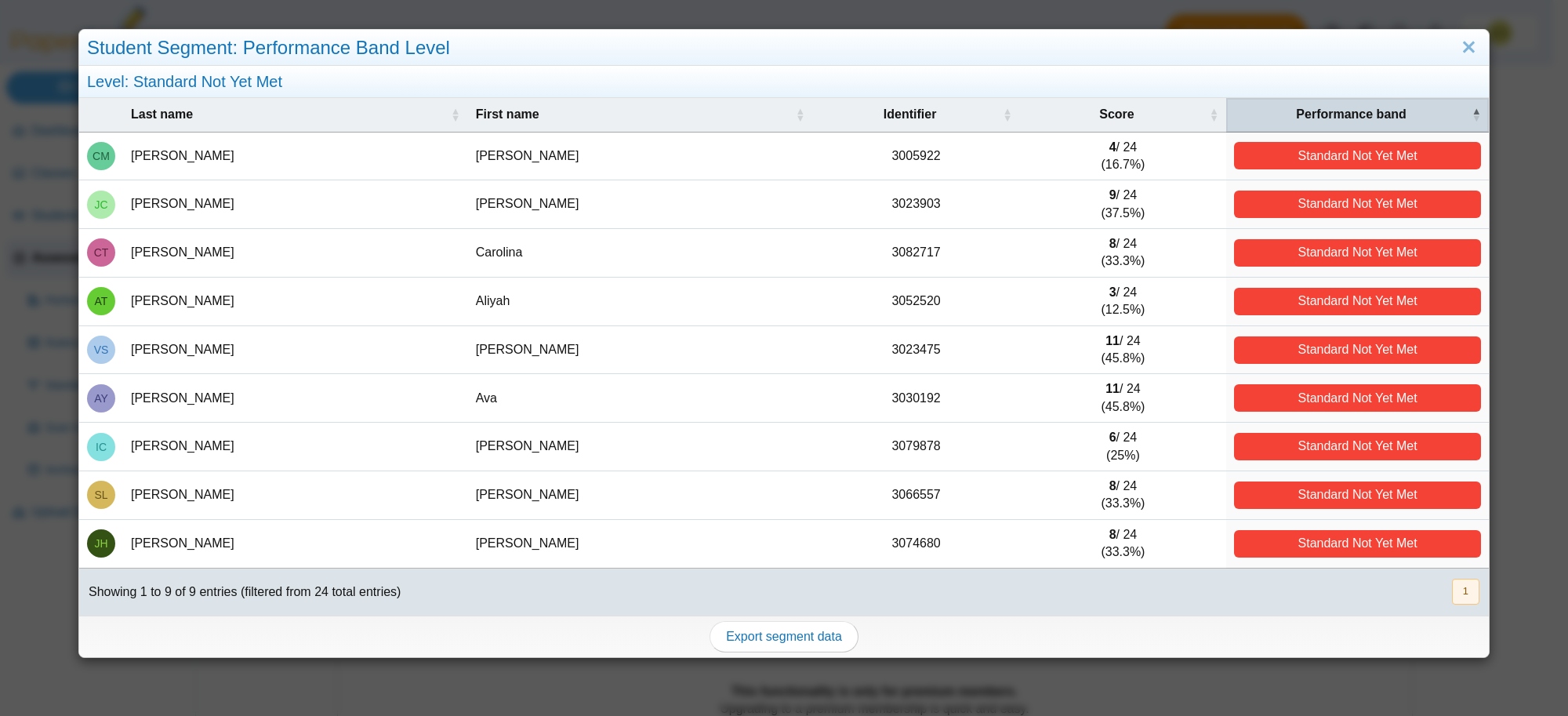
click at [1325, 111] on span "Performance band" at bounding box center [1351, 114] width 235 height 17
click at [1331, 104] on th "Performance band" at bounding box center [1358, 115] width 263 height 34
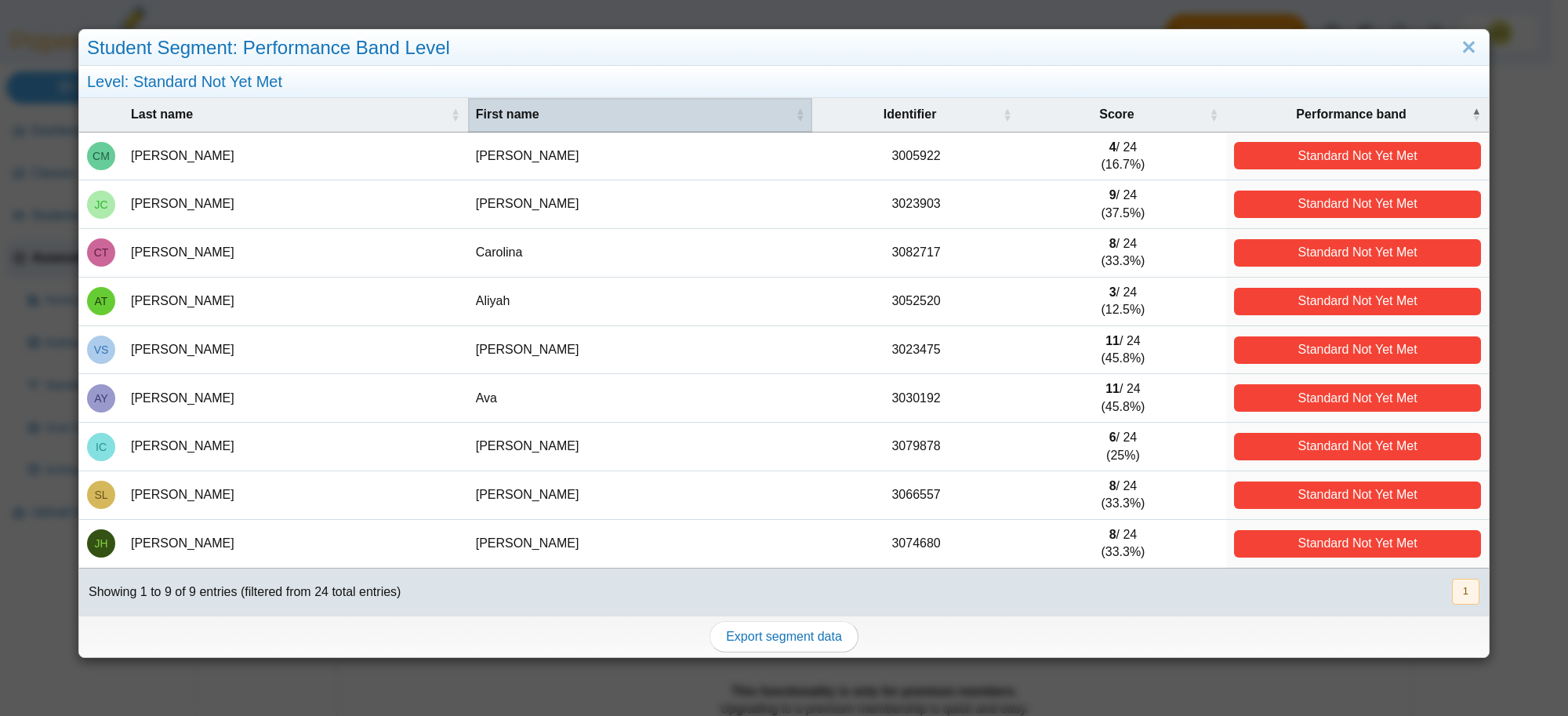
click at [657, 118] on span "First name" at bounding box center [635, 114] width 317 height 17
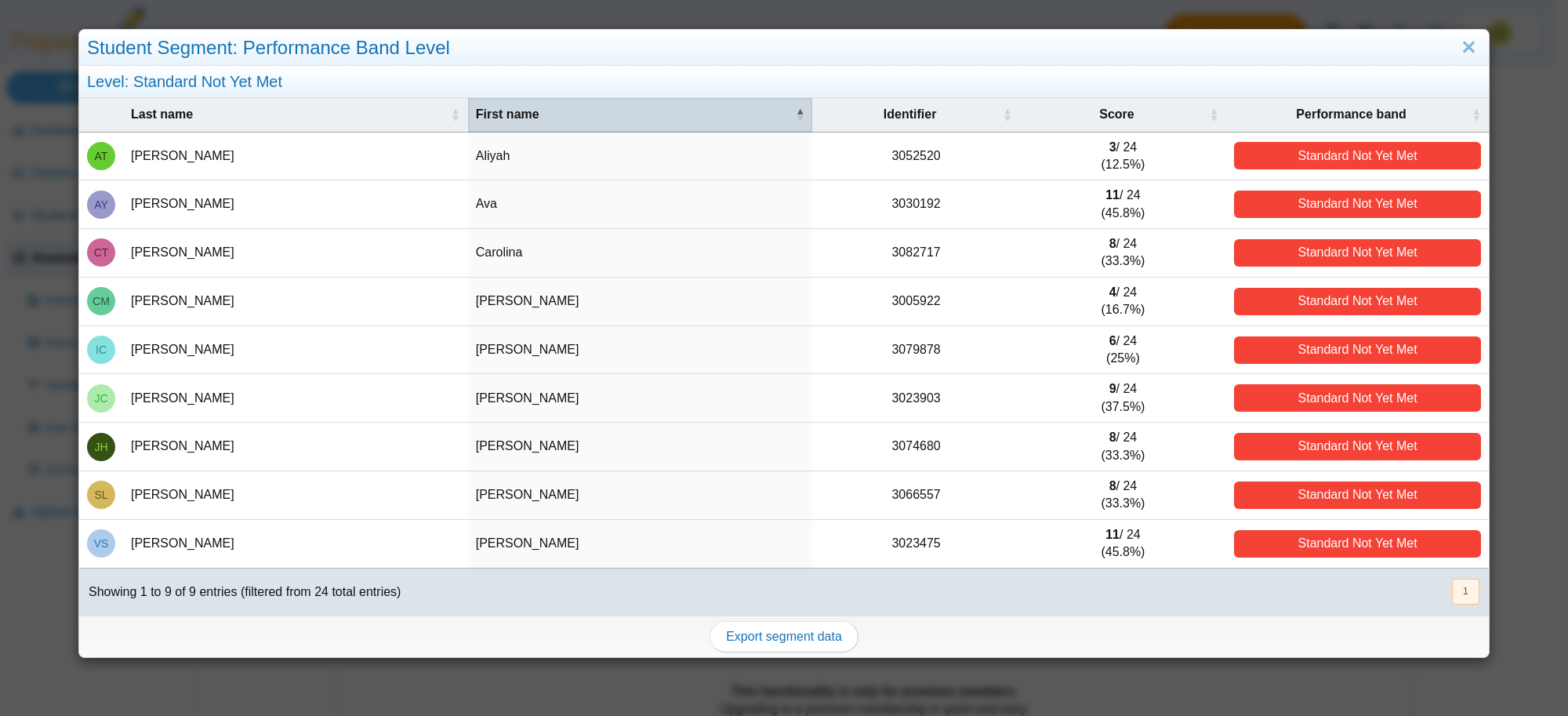
click at [657, 118] on span "First name" at bounding box center [635, 114] width 317 height 17
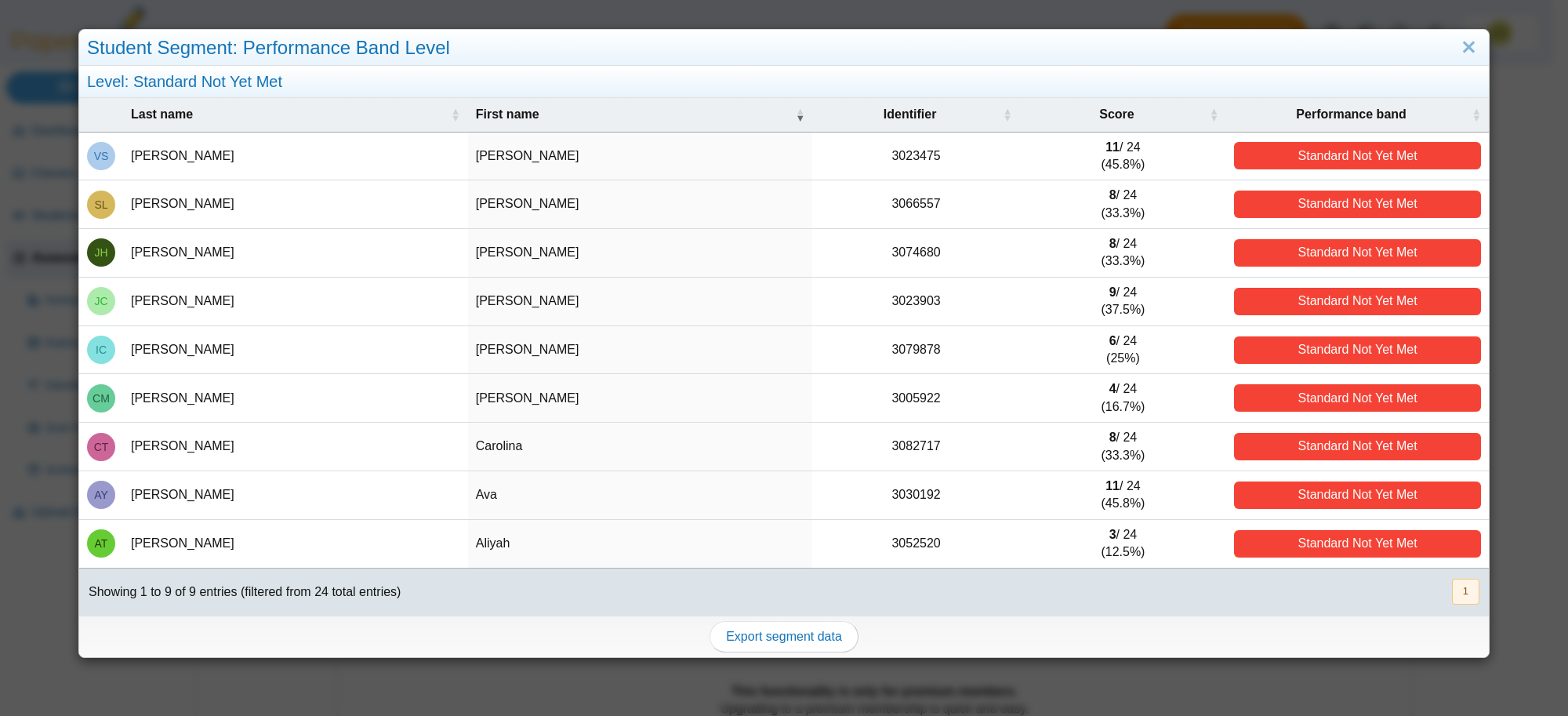
click at [1441, 41] on div "Student Segment: Performance Band Level" at bounding box center [784, 48] width 1410 height 37
click at [1457, 48] on link "Close" at bounding box center [1469, 48] width 24 height 27
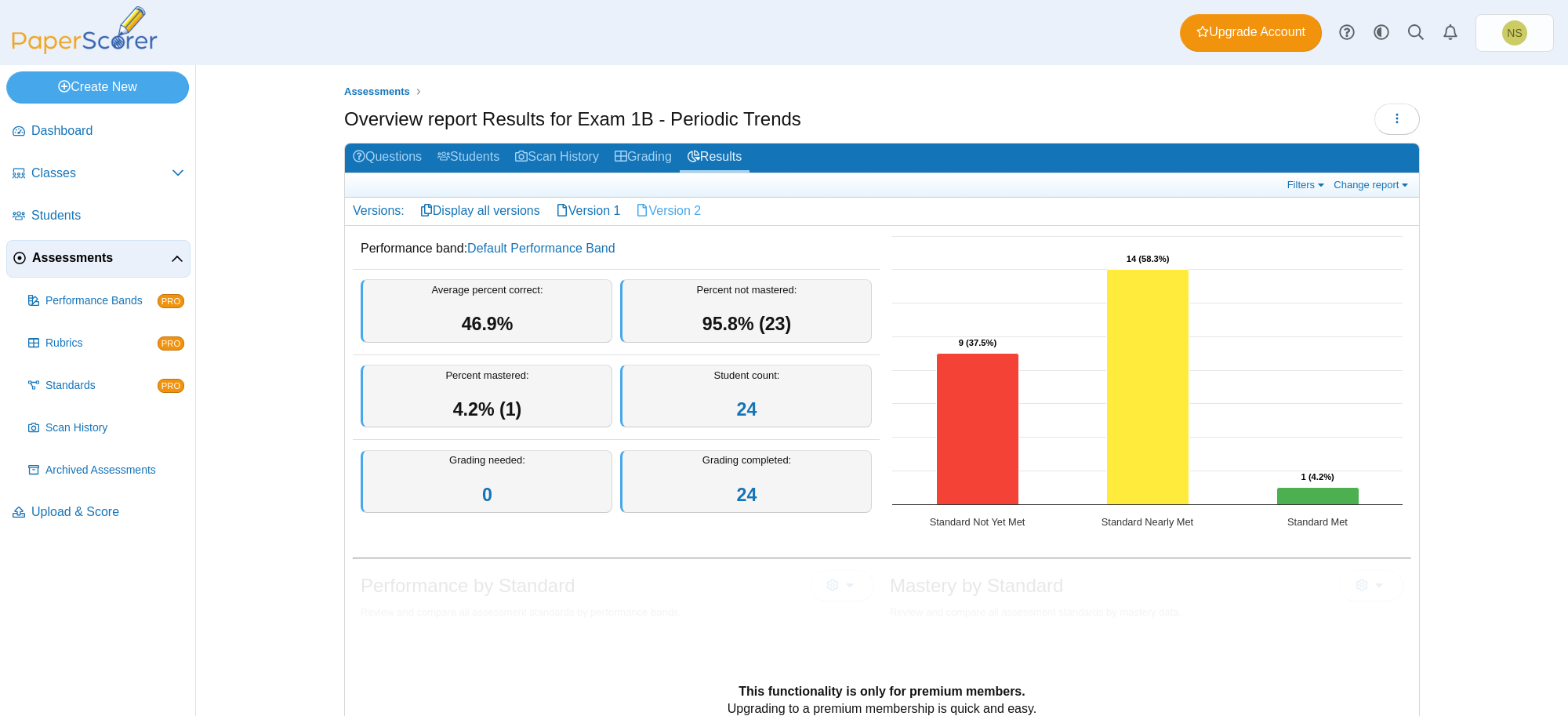
click at [641, 212] on link "Version 2" at bounding box center [669, 210] width 81 height 27
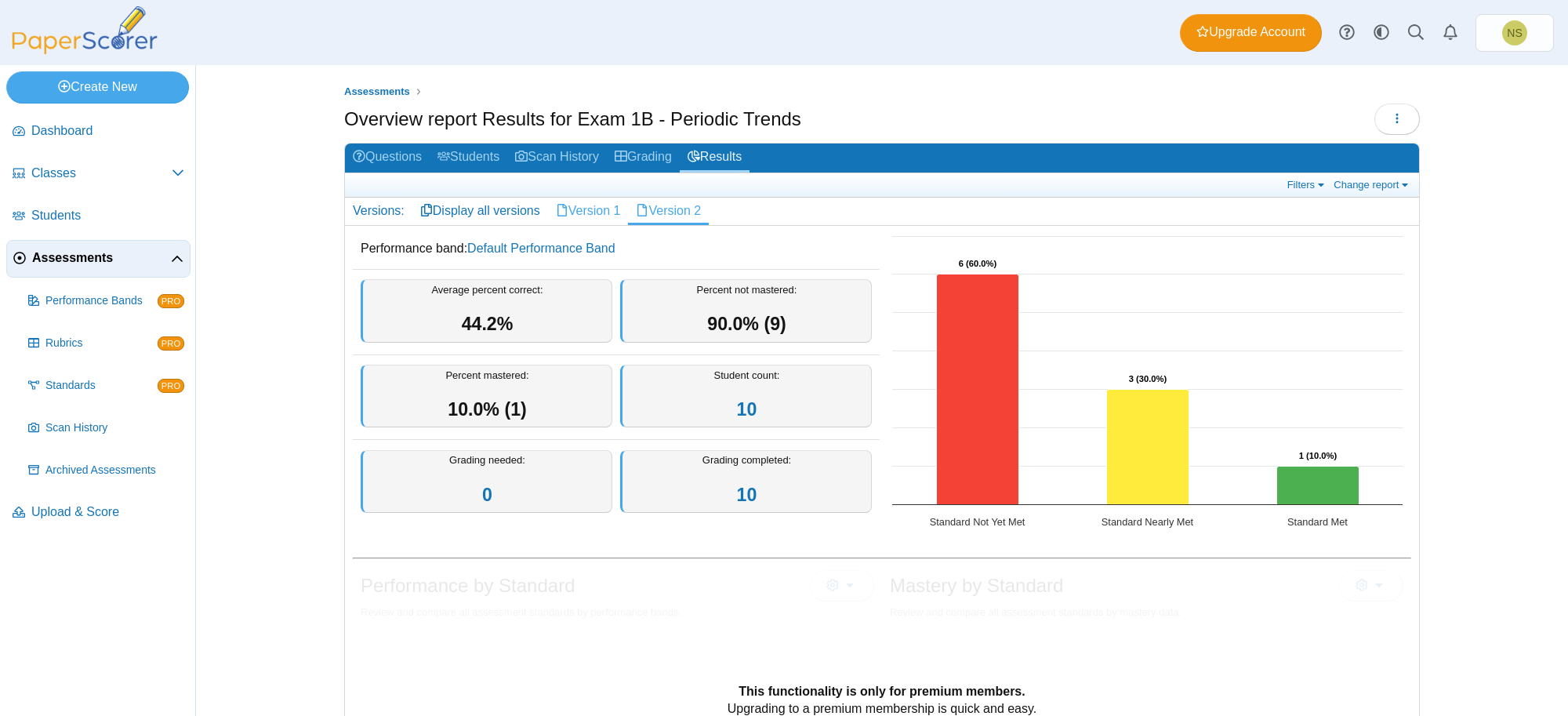
click at [592, 210] on link "Version 1" at bounding box center [588, 210] width 81 height 27
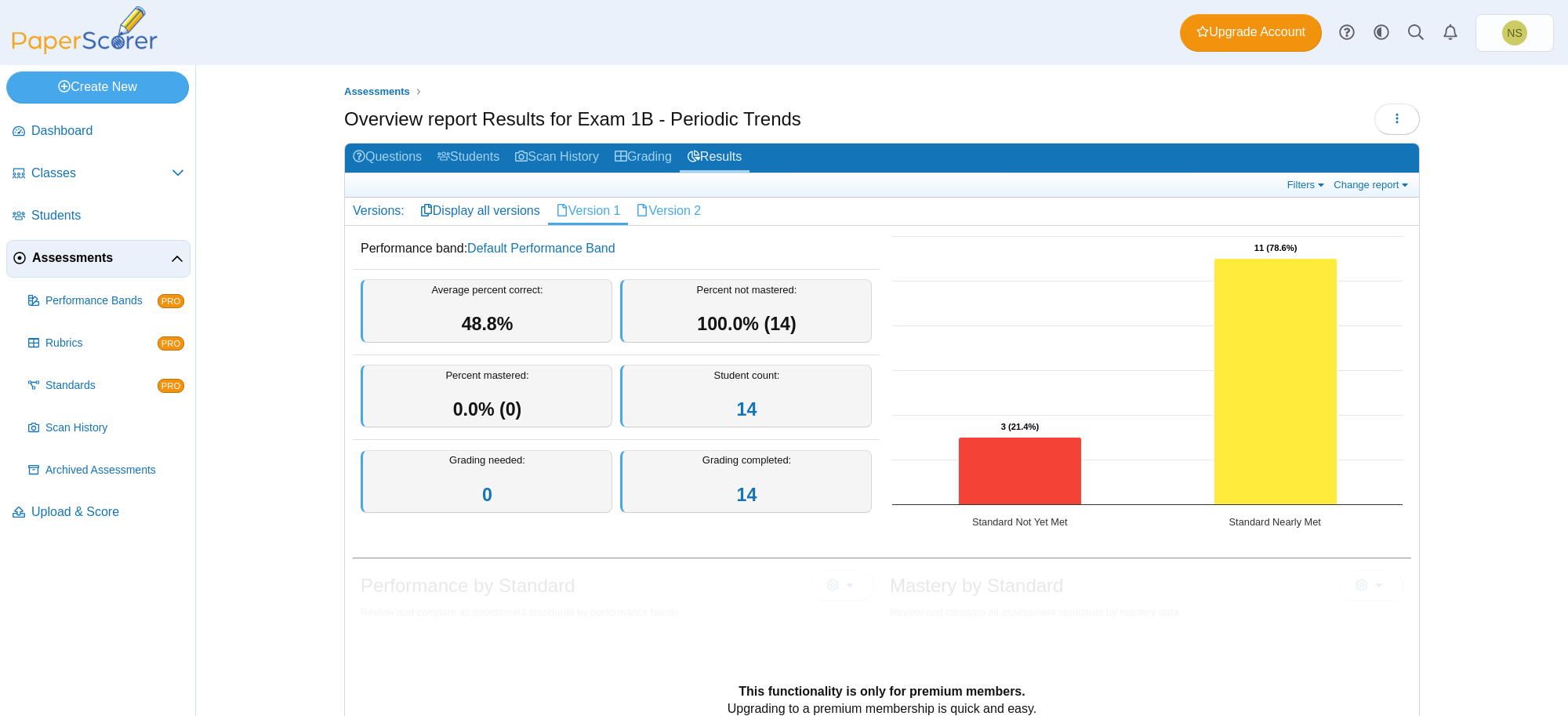
click at [653, 209] on link "Version 2" at bounding box center [669, 210] width 81 height 27
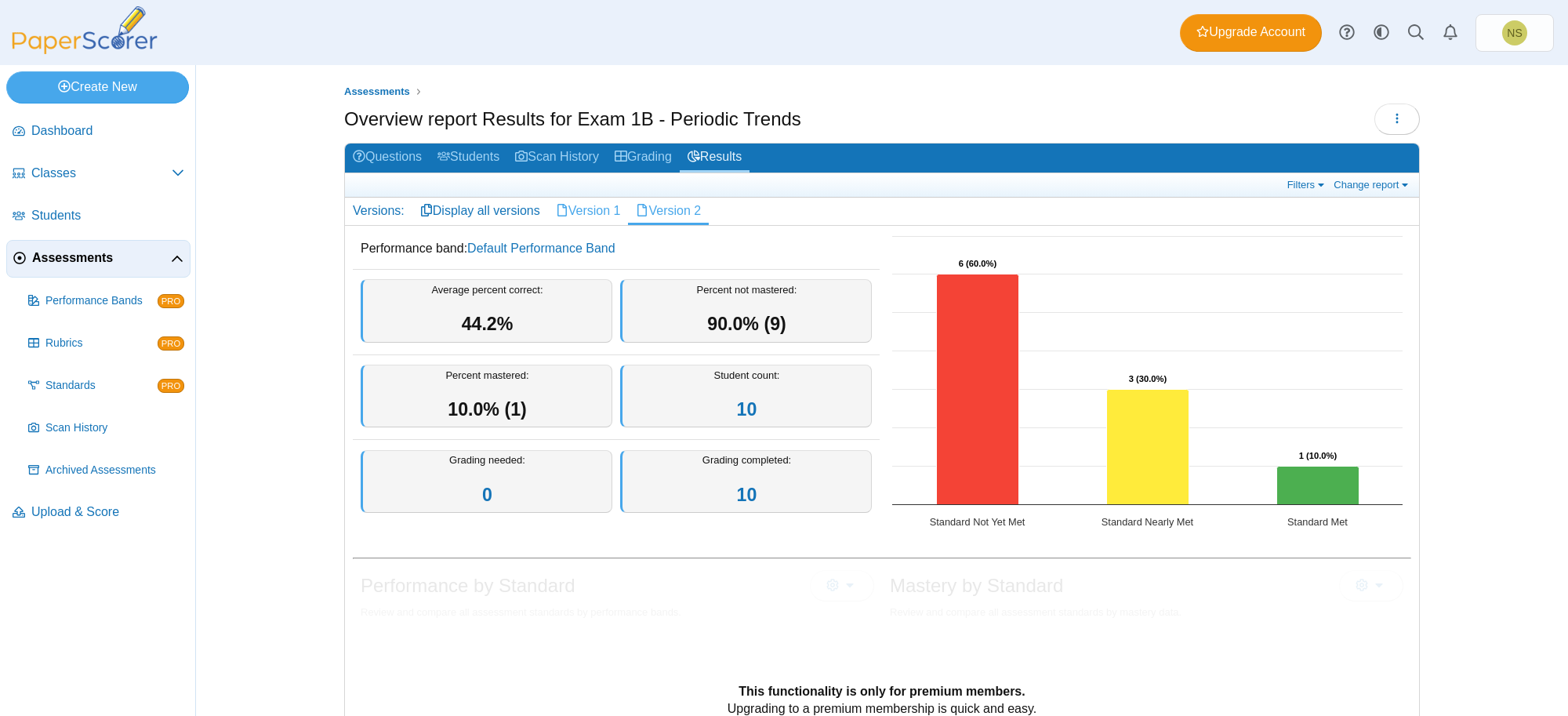
click at [587, 201] on link "Version 1" at bounding box center [588, 210] width 81 height 27
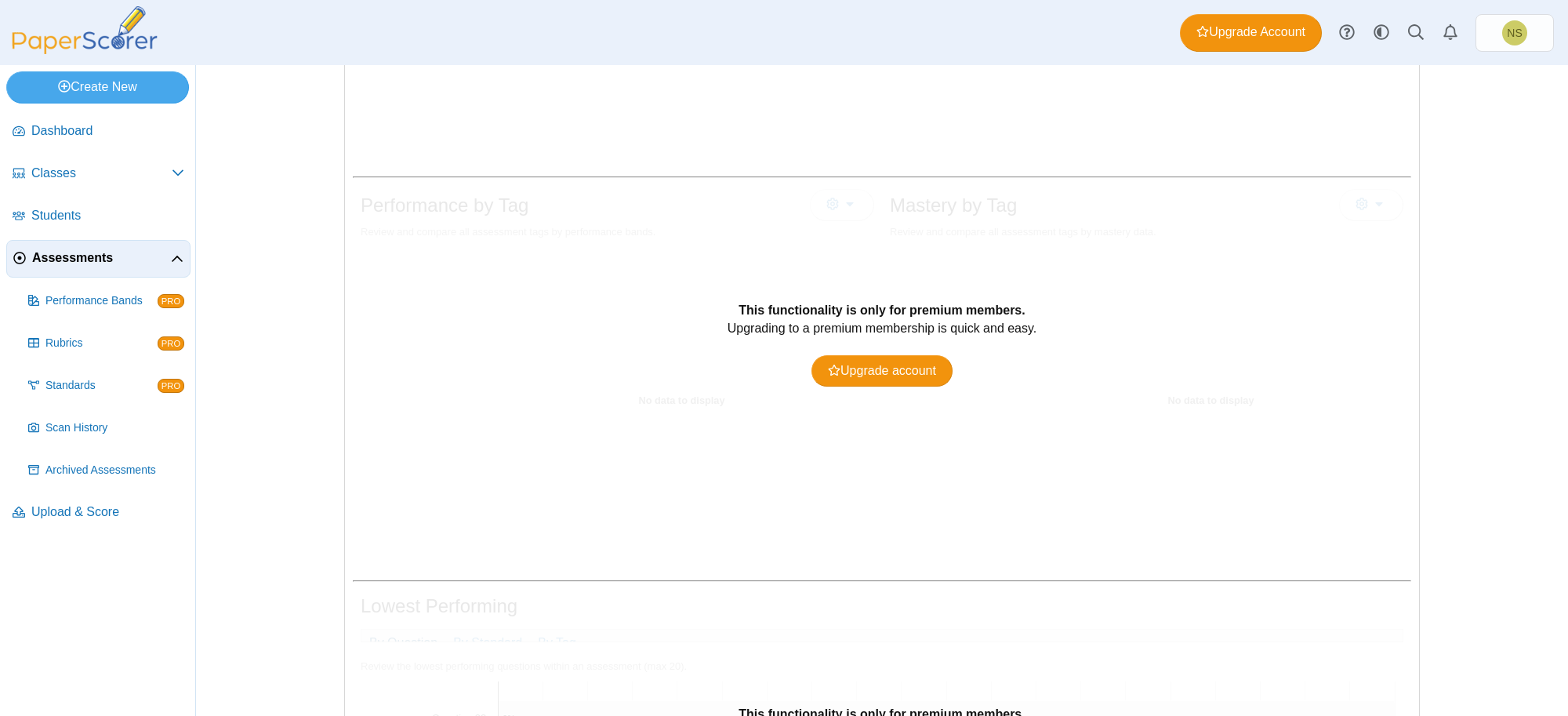
scroll to position [1096, 0]
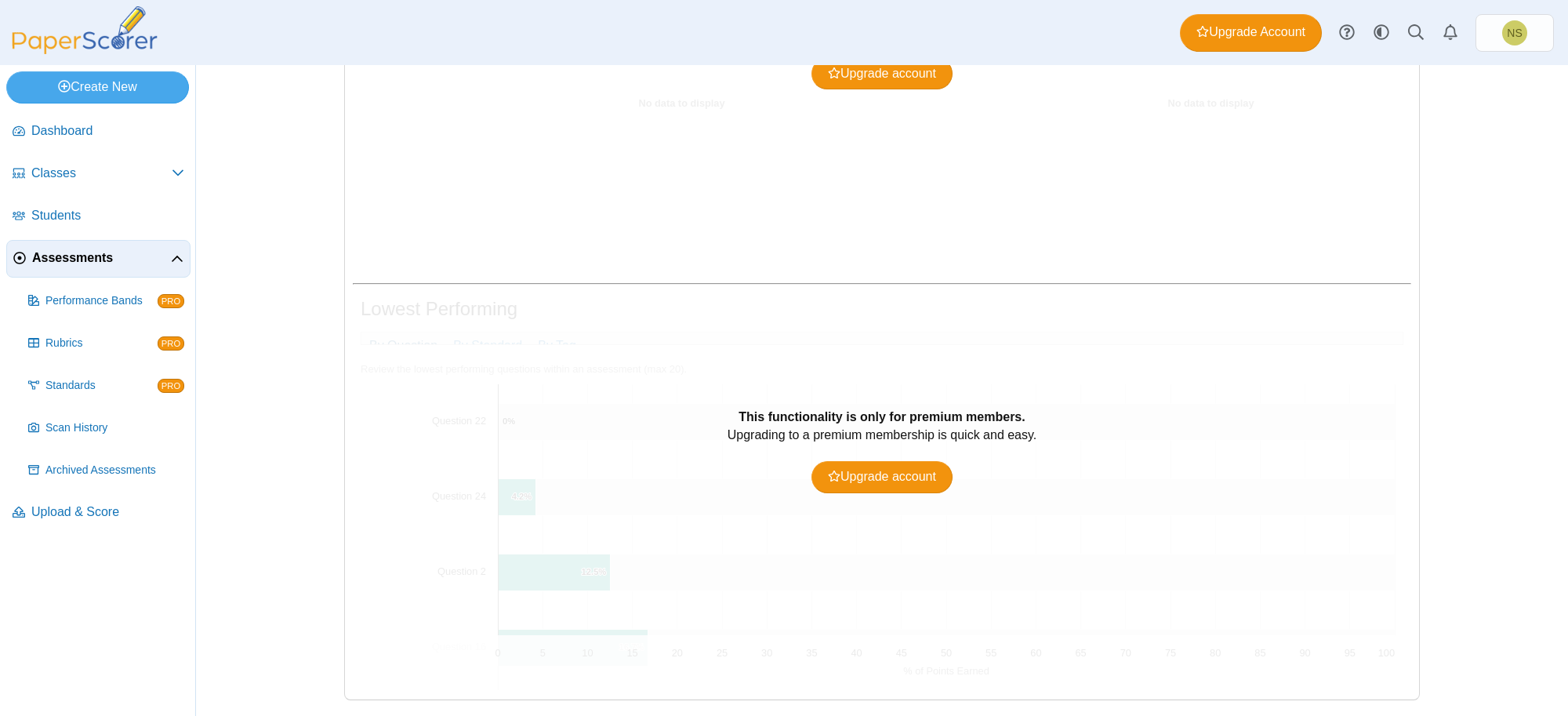
click at [730, 600] on div "This functionality is only for premium members. Upgrading to a premium membersh…" at bounding box center [882, 493] width 1058 height 404
drag, startPoint x: 1388, startPoint y: 429, endPoint x: 1122, endPoint y: 554, distance: 293.9
click at [1313, 589] on div "This functionality is only for premium members. Upgrading to a premium membersh…" at bounding box center [882, 493] width 1058 height 404
click at [1073, 522] on div "This functionality is only for premium members. Upgrading to a premium membersh…" at bounding box center [882, 493] width 1058 height 404
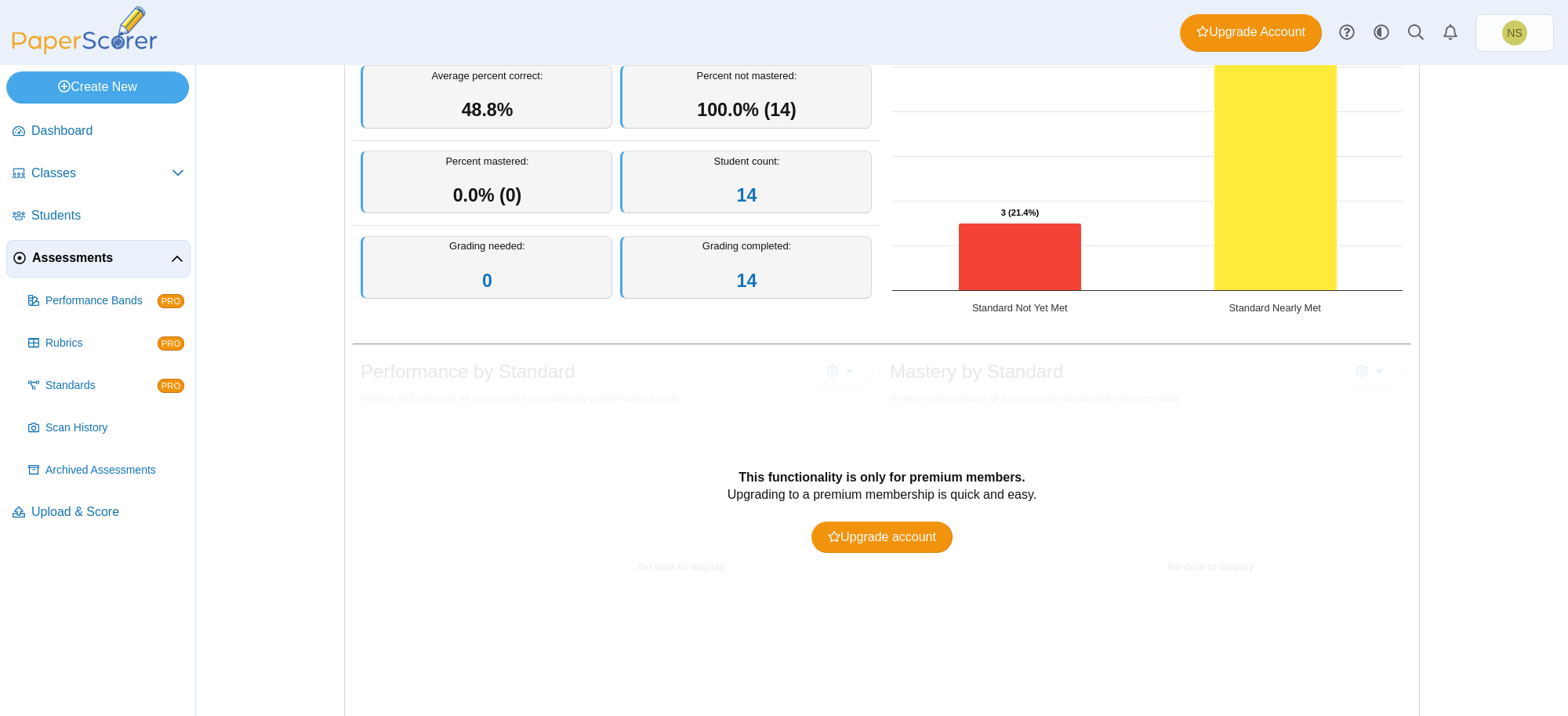
scroll to position [0, 0]
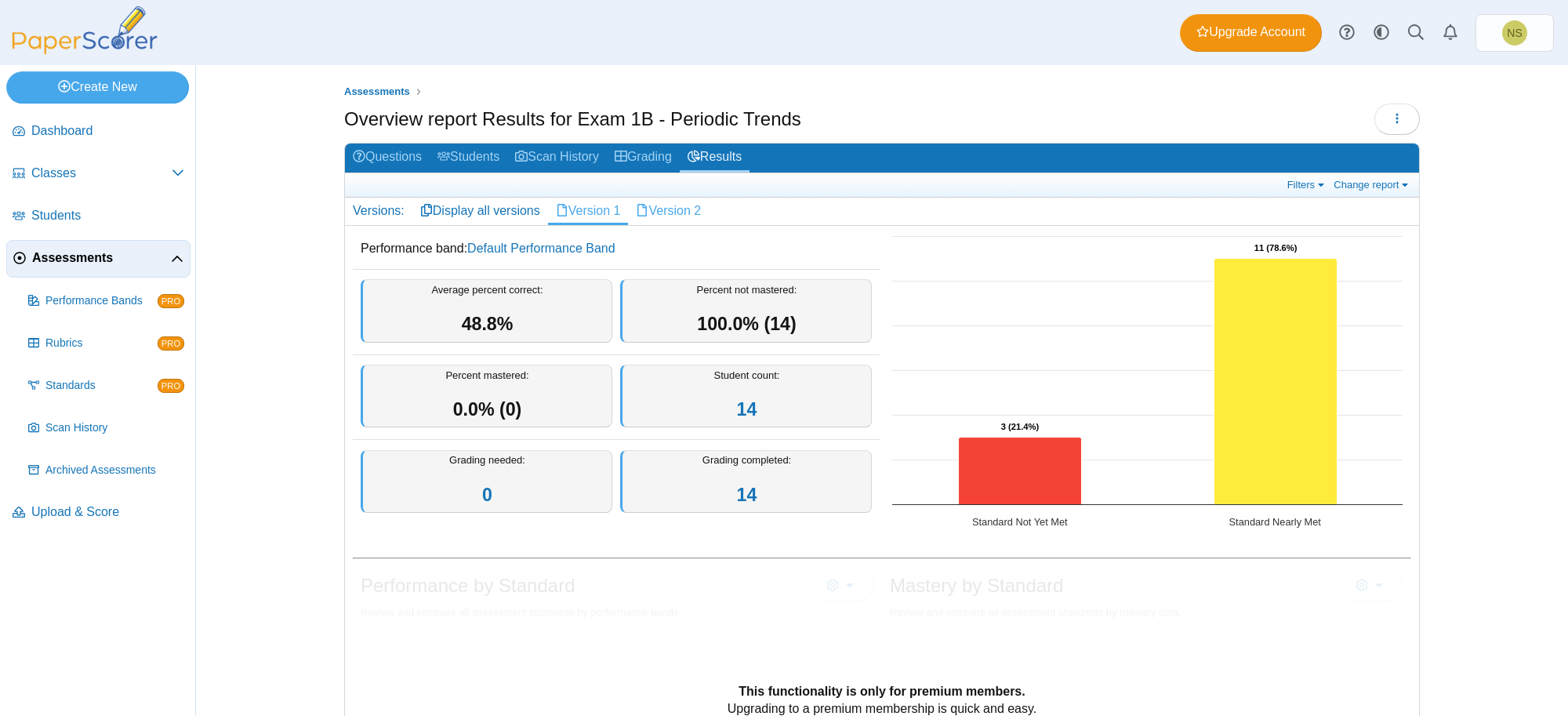
click at [656, 212] on link "Version 2" at bounding box center [669, 210] width 81 height 27
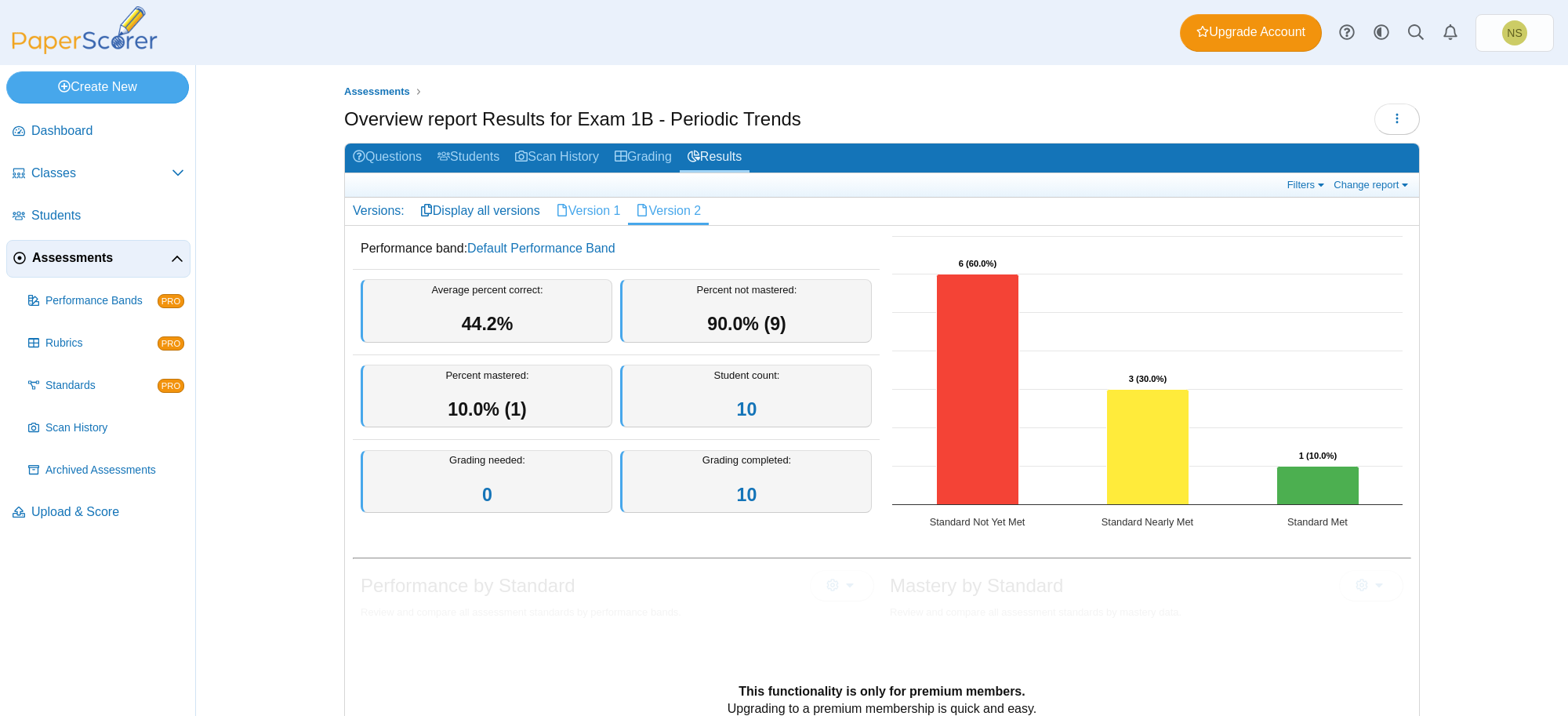
click at [581, 204] on link "Version 1" at bounding box center [588, 210] width 81 height 27
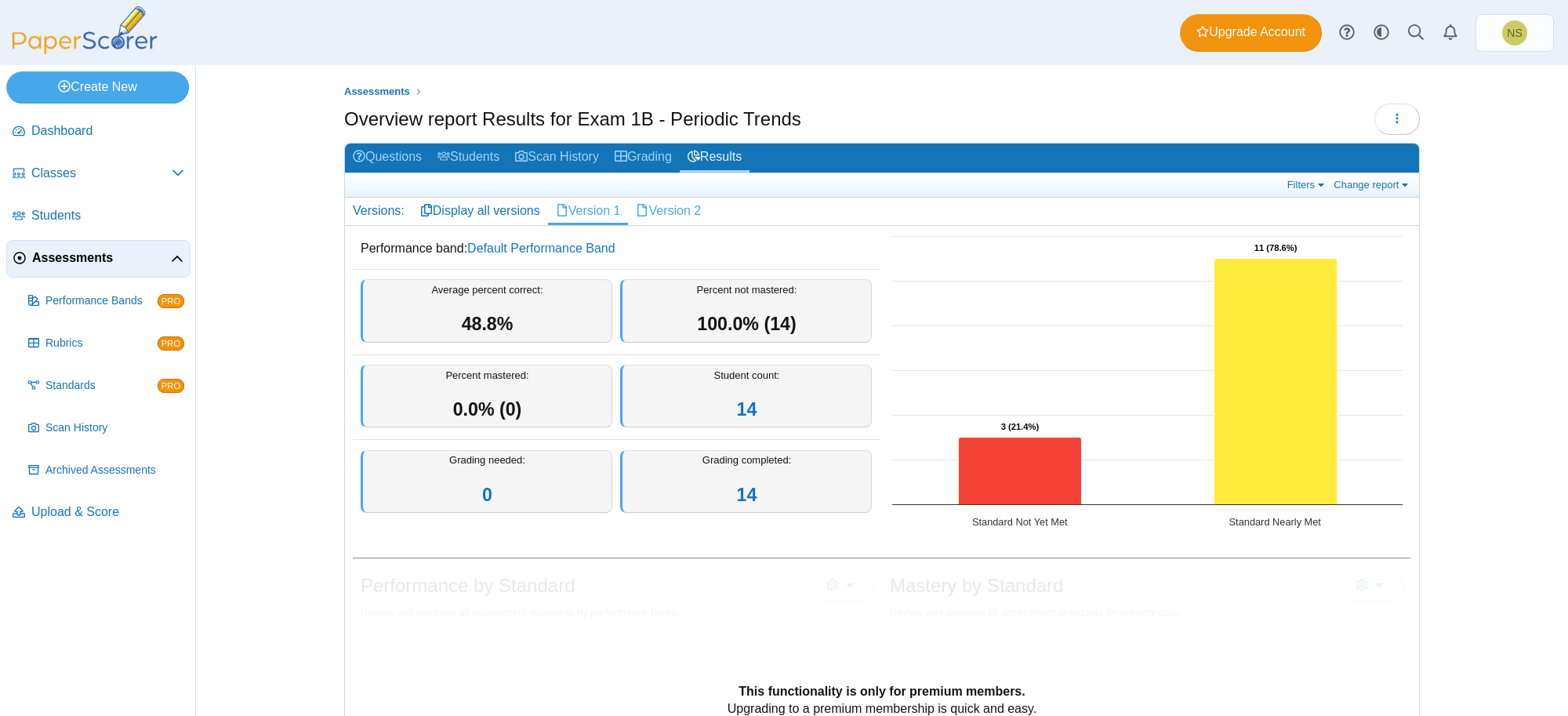
click at [652, 205] on link "Version 2" at bounding box center [669, 210] width 81 height 27
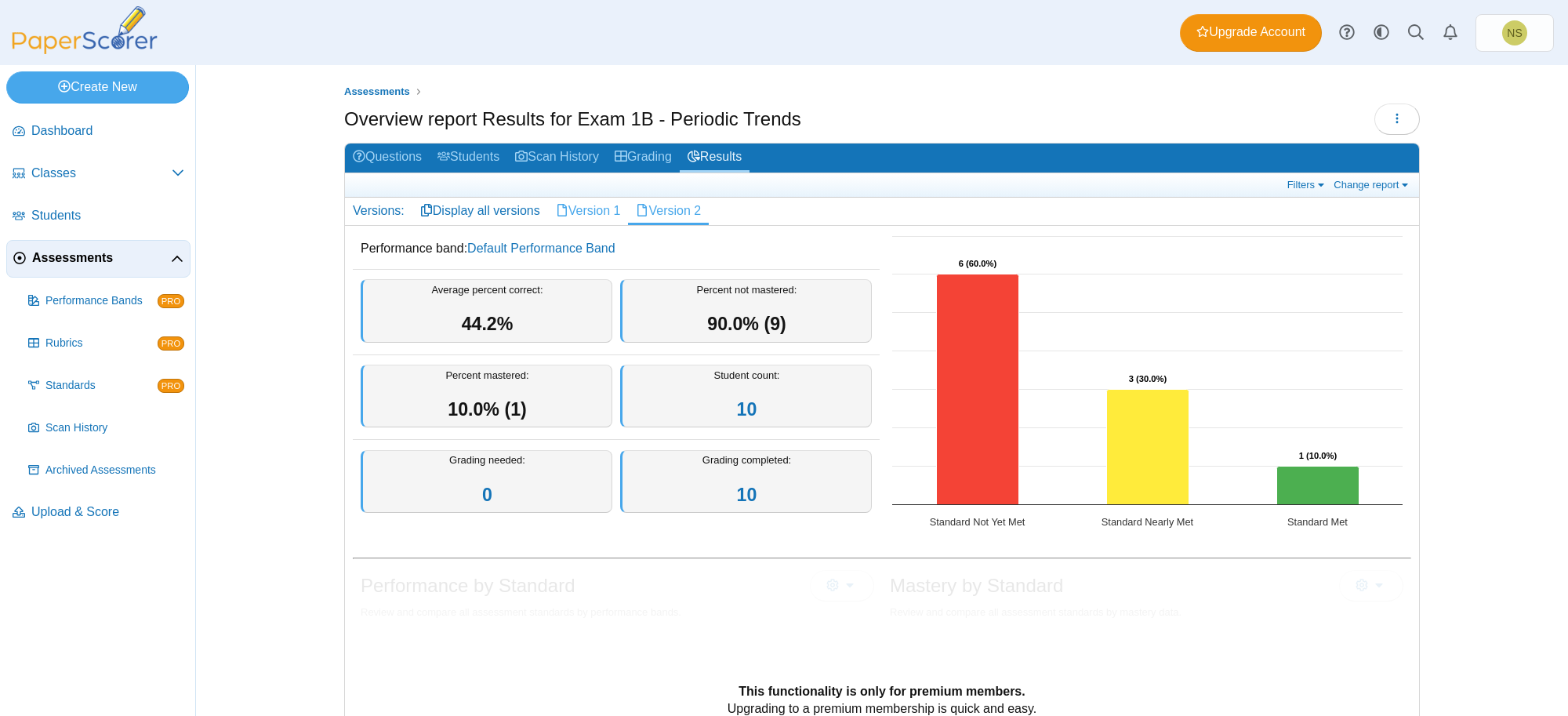
click at [600, 205] on link "Version 1" at bounding box center [588, 210] width 81 height 27
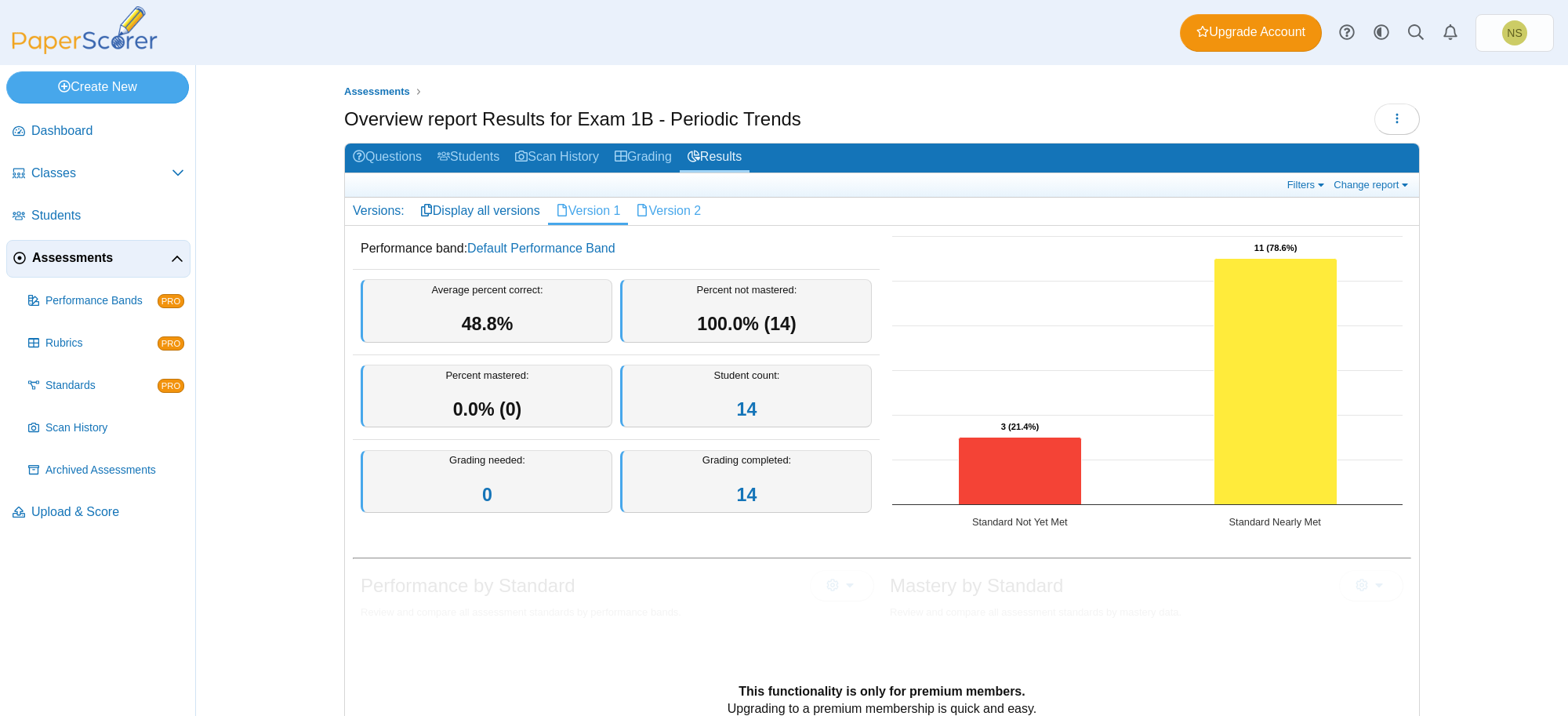
click at [641, 202] on link "Version 2" at bounding box center [669, 210] width 81 height 27
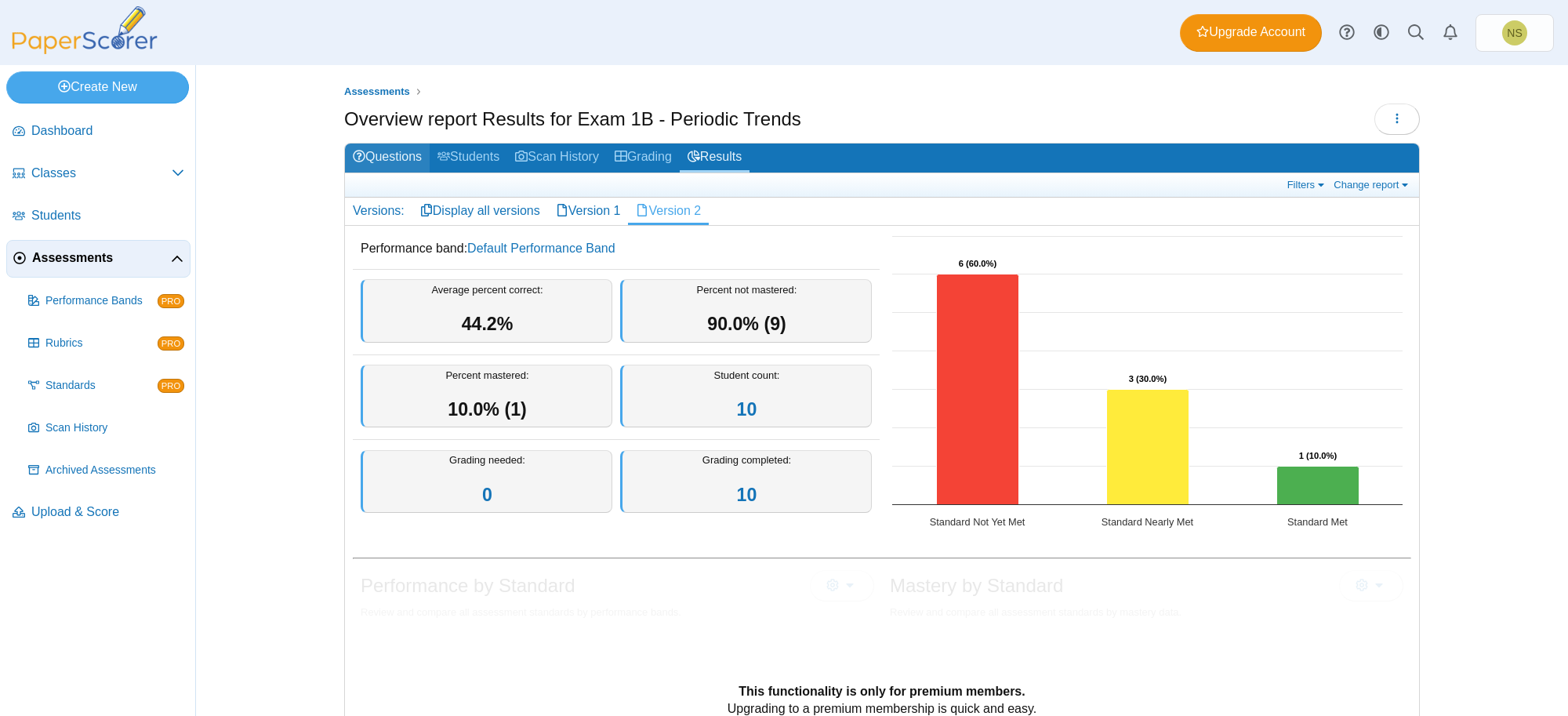
click at [416, 154] on link "Questions" at bounding box center [387, 158] width 84 height 29
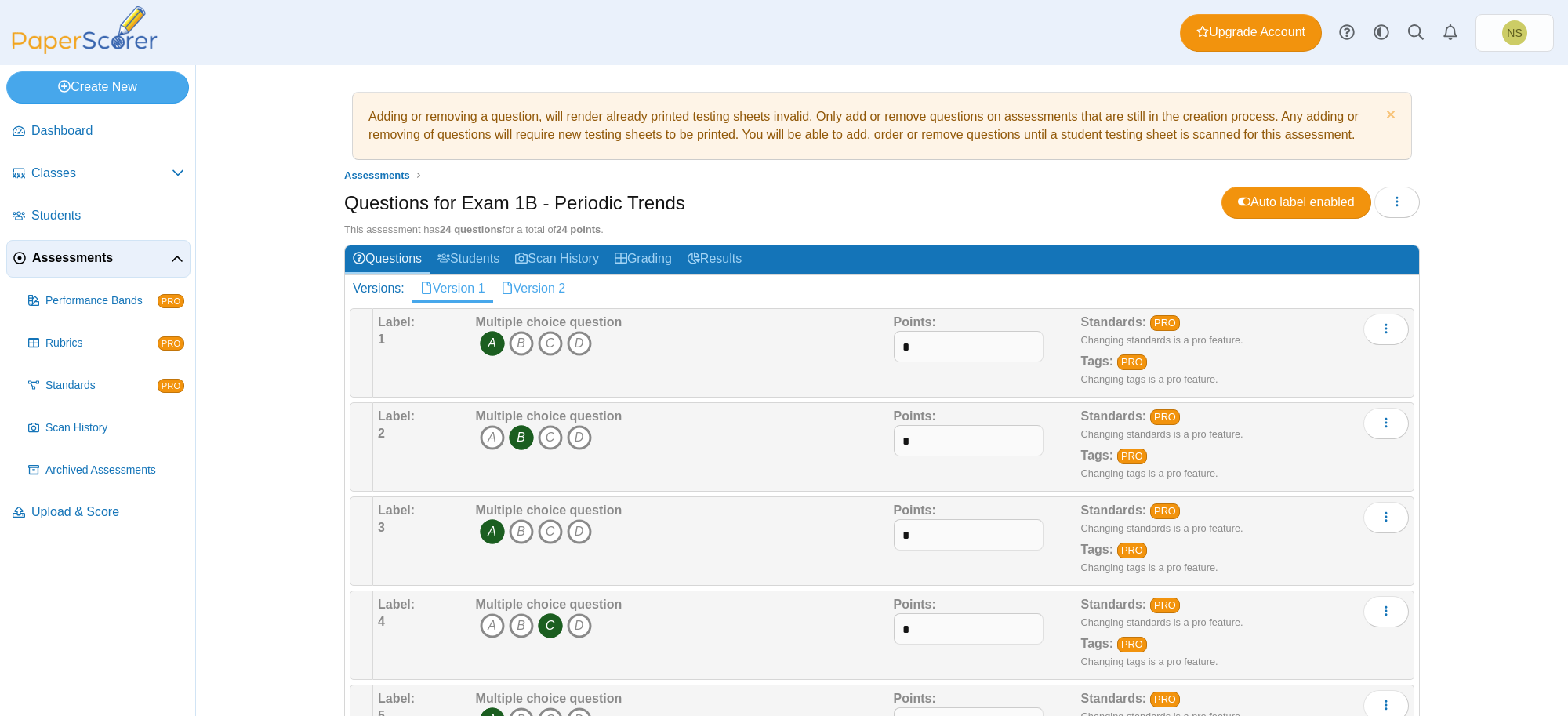
click at [533, 291] on link "Version 2" at bounding box center [534, 288] width 81 height 27
click at [538, 442] on icon "C" at bounding box center [550, 438] width 25 height 25
click at [485, 440] on icon "A" at bounding box center [492, 438] width 25 height 25
click at [715, 257] on link "Results" at bounding box center [715, 260] width 70 height 29
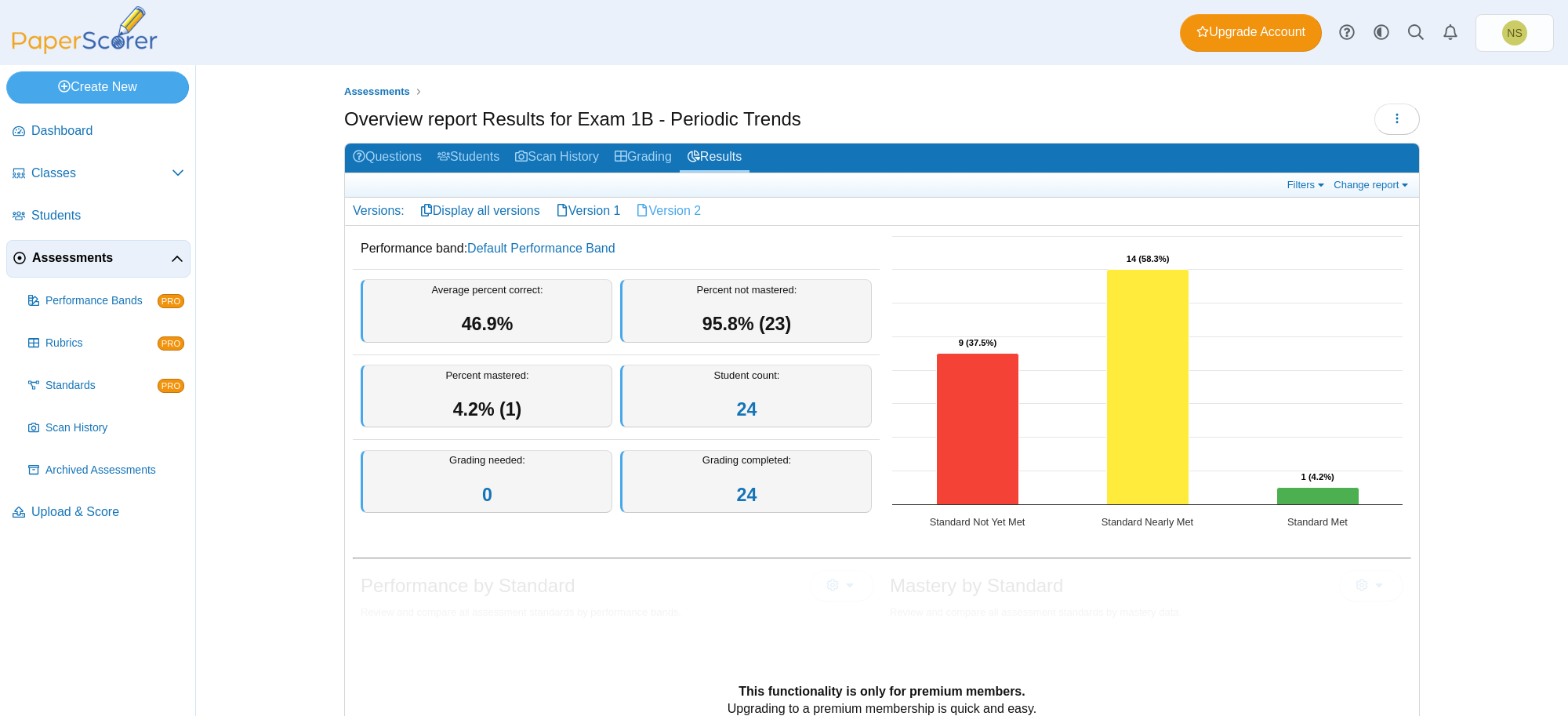
click at [683, 214] on link "Version 2" at bounding box center [669, 210] width 81 height 27
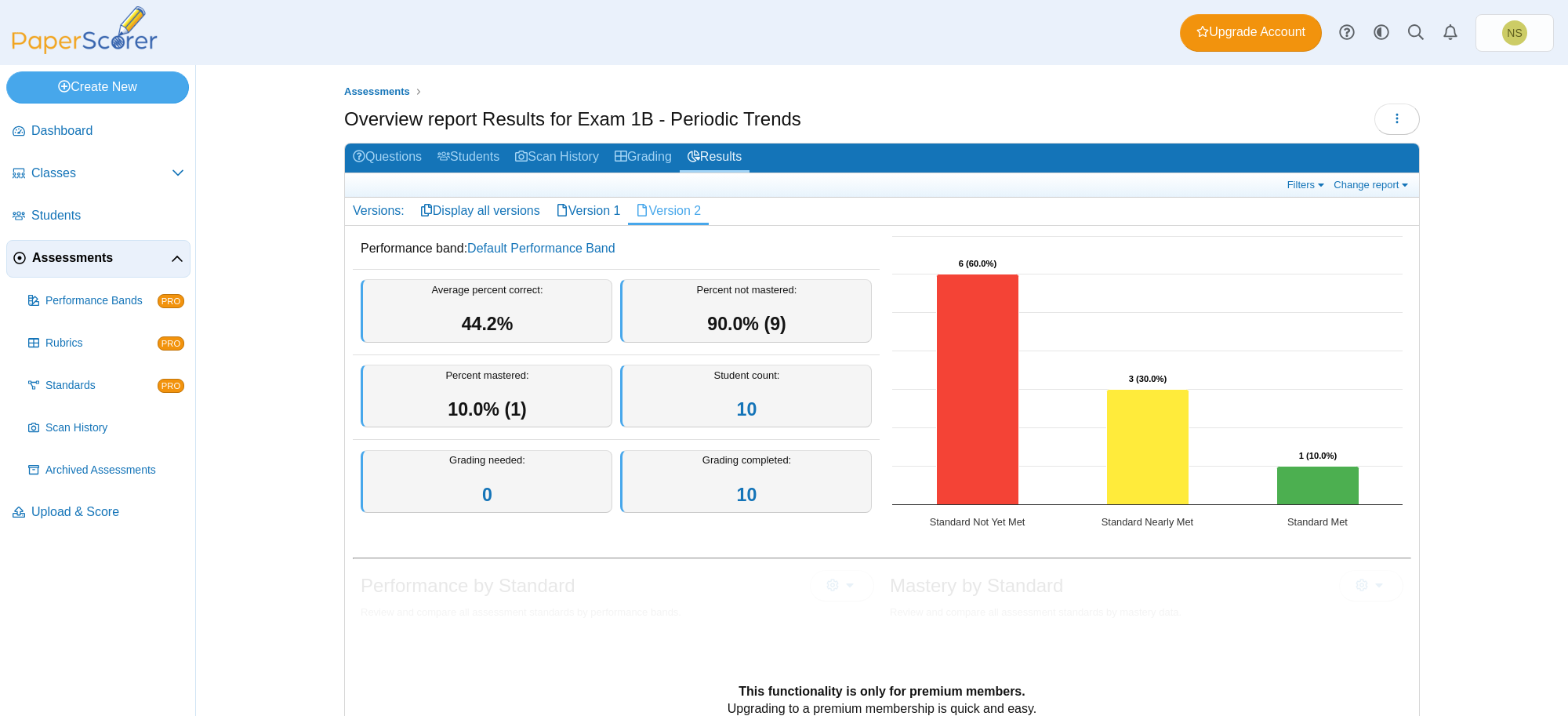
click at [756, 464] on div "Grading completed: 10" at bounding box center [746, 482] width 252 height 63
click at [741, 488] on link "10" at bounding box center [747, 494] width 20 height 20
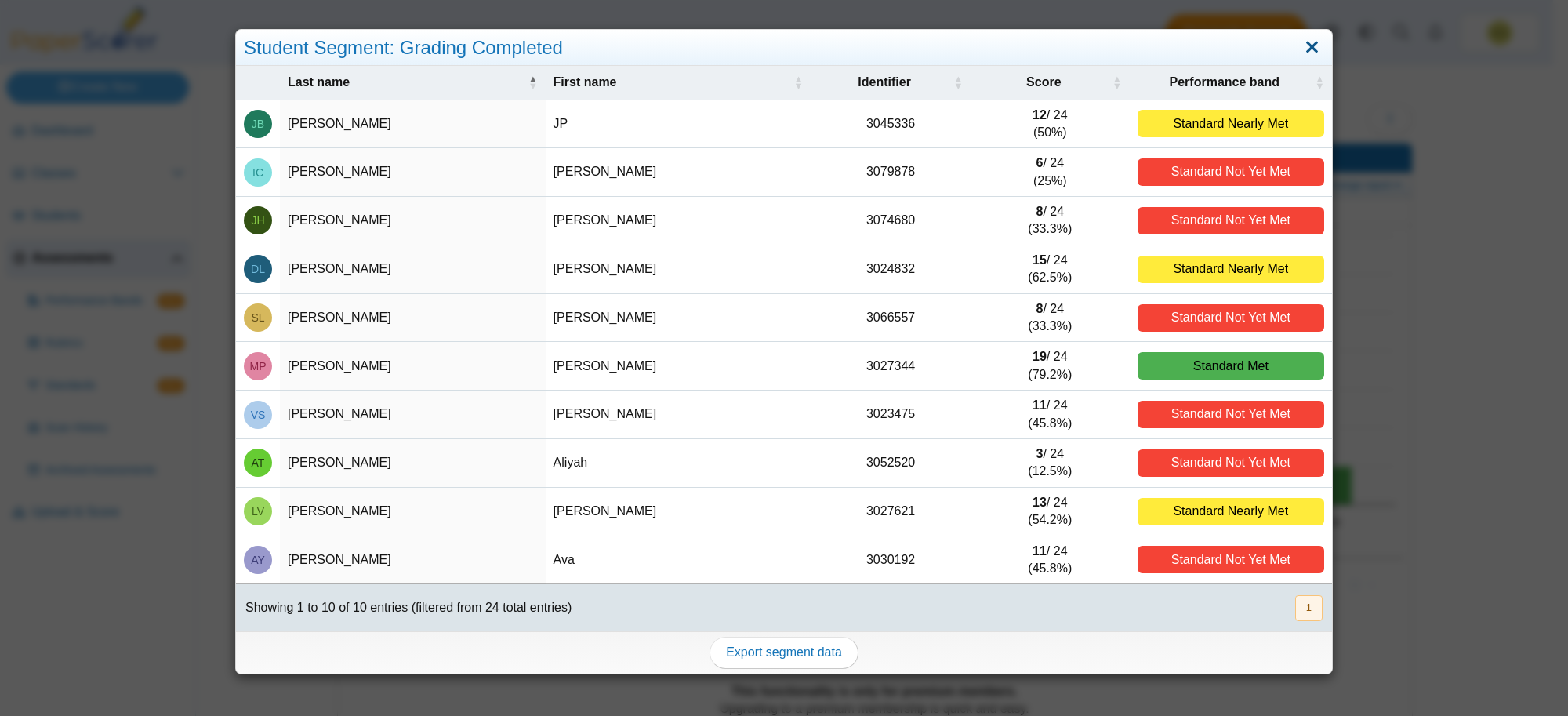
click at [1302, 35] on link "Close" at bounding box center [1312, 48] width 24 height 27
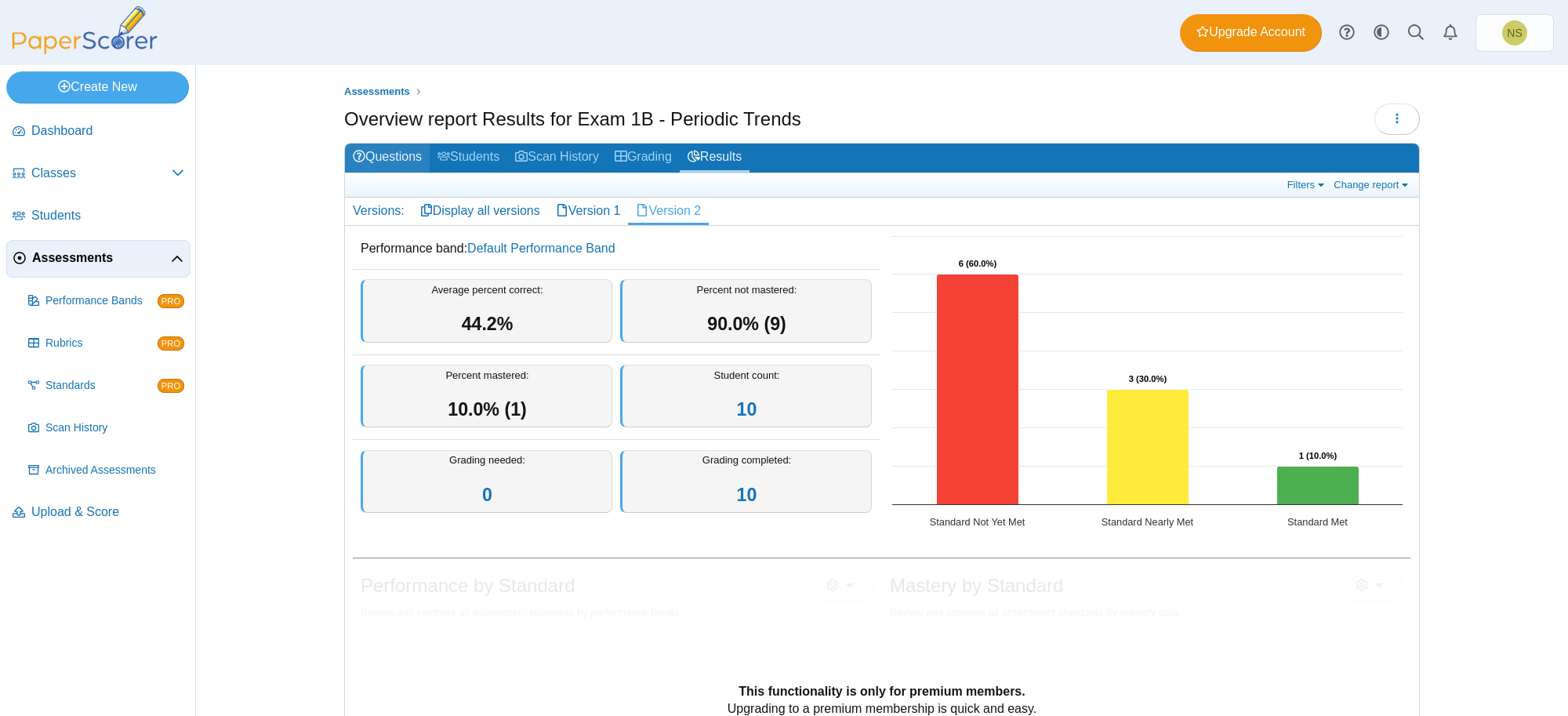
click at [377, 154] on link "Questions" at bounding box center [387, 158] width 84 height 29
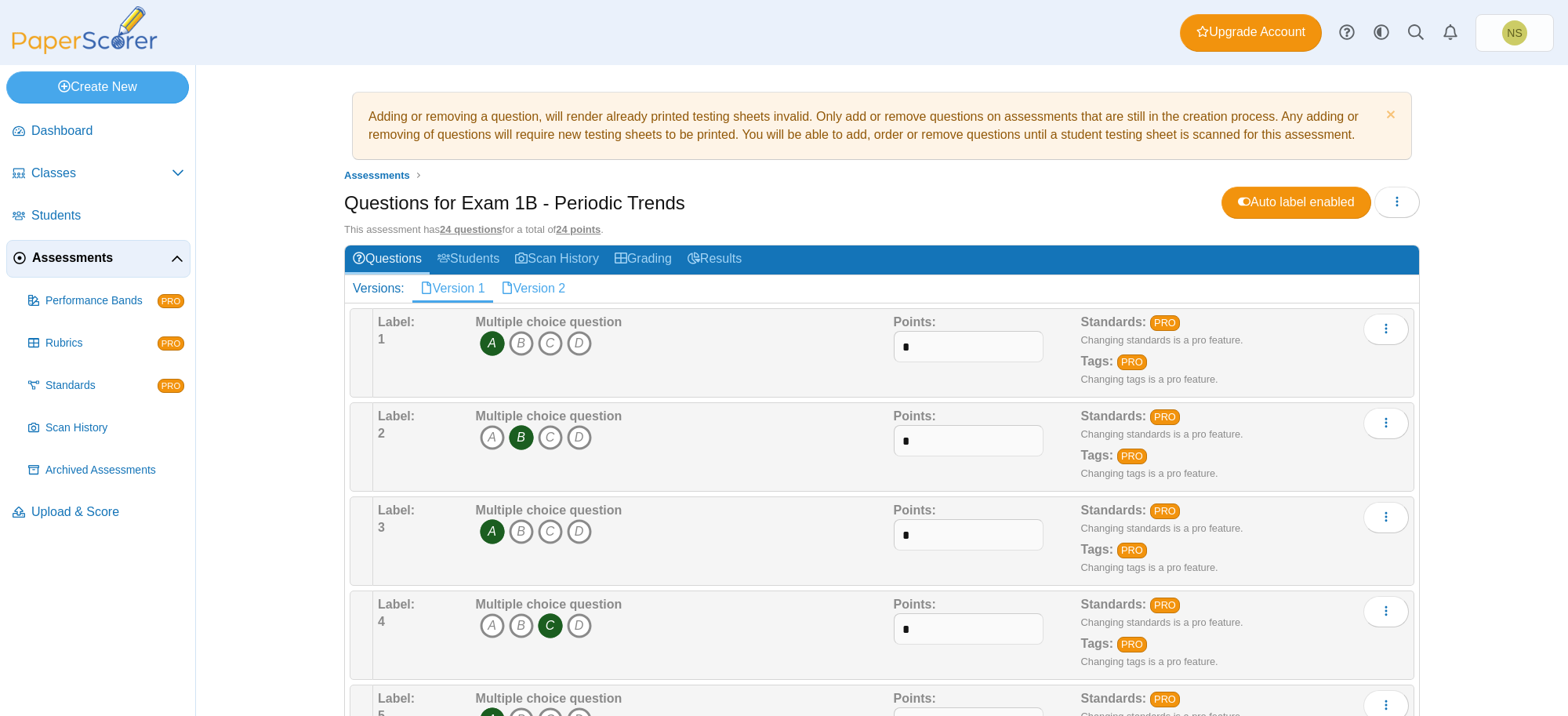
click at [543, 283] on link "Version 2" at bounding box center [534, 288] width 81 height 27
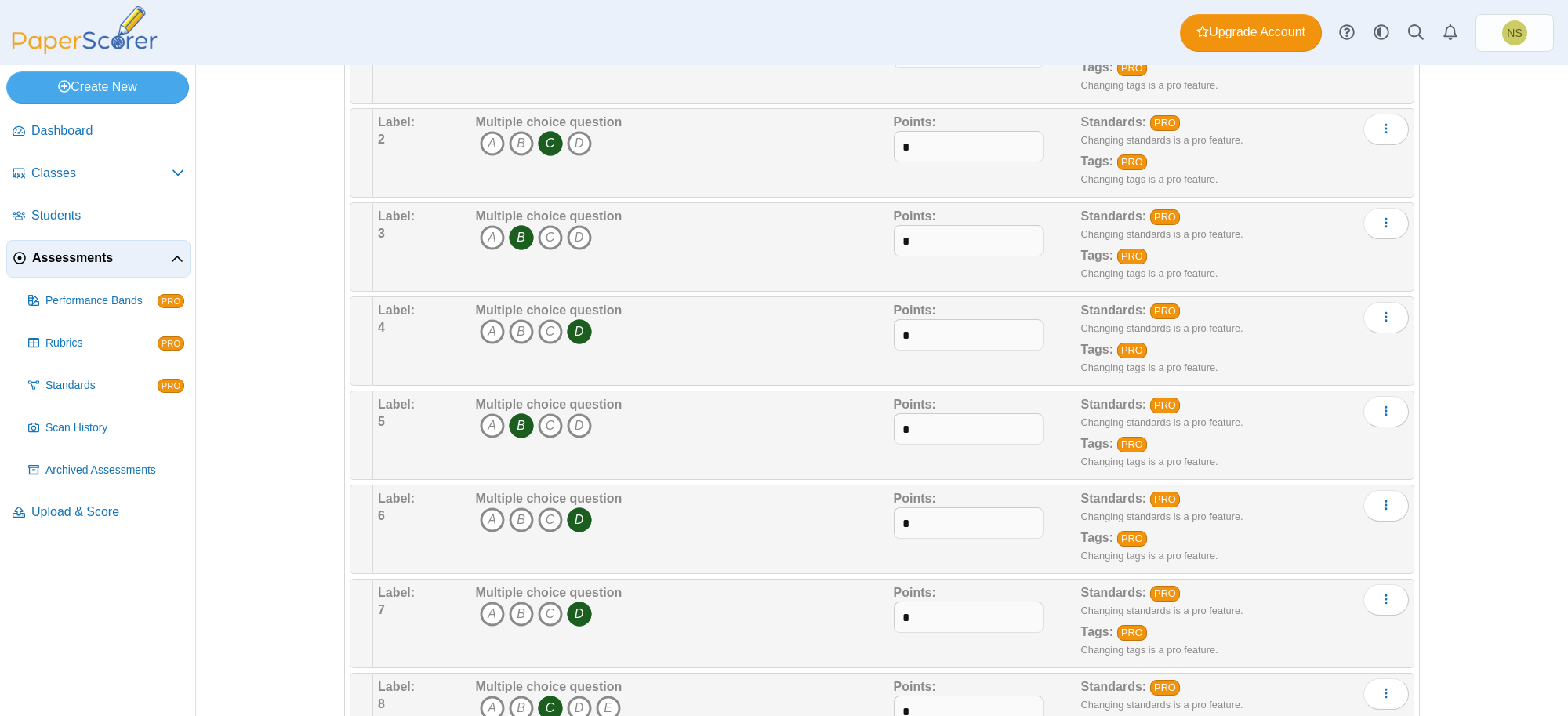
scroll to position [392, 0]
